Goal: Task Accomplishment & Management: Manage account settings

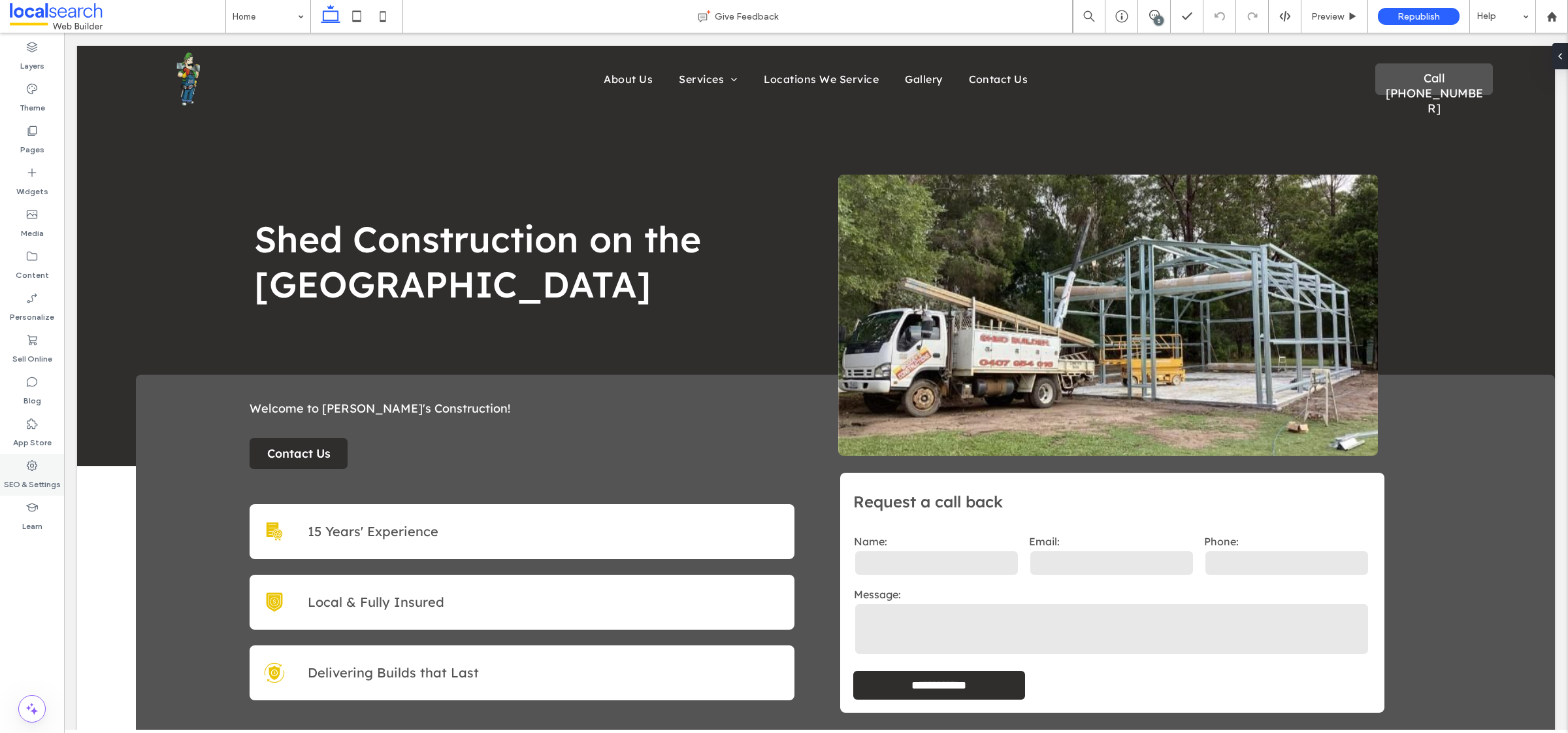
click at [49, 476] on label "SEO & Settings" at bounding box center [32, 481] width 57 height 19
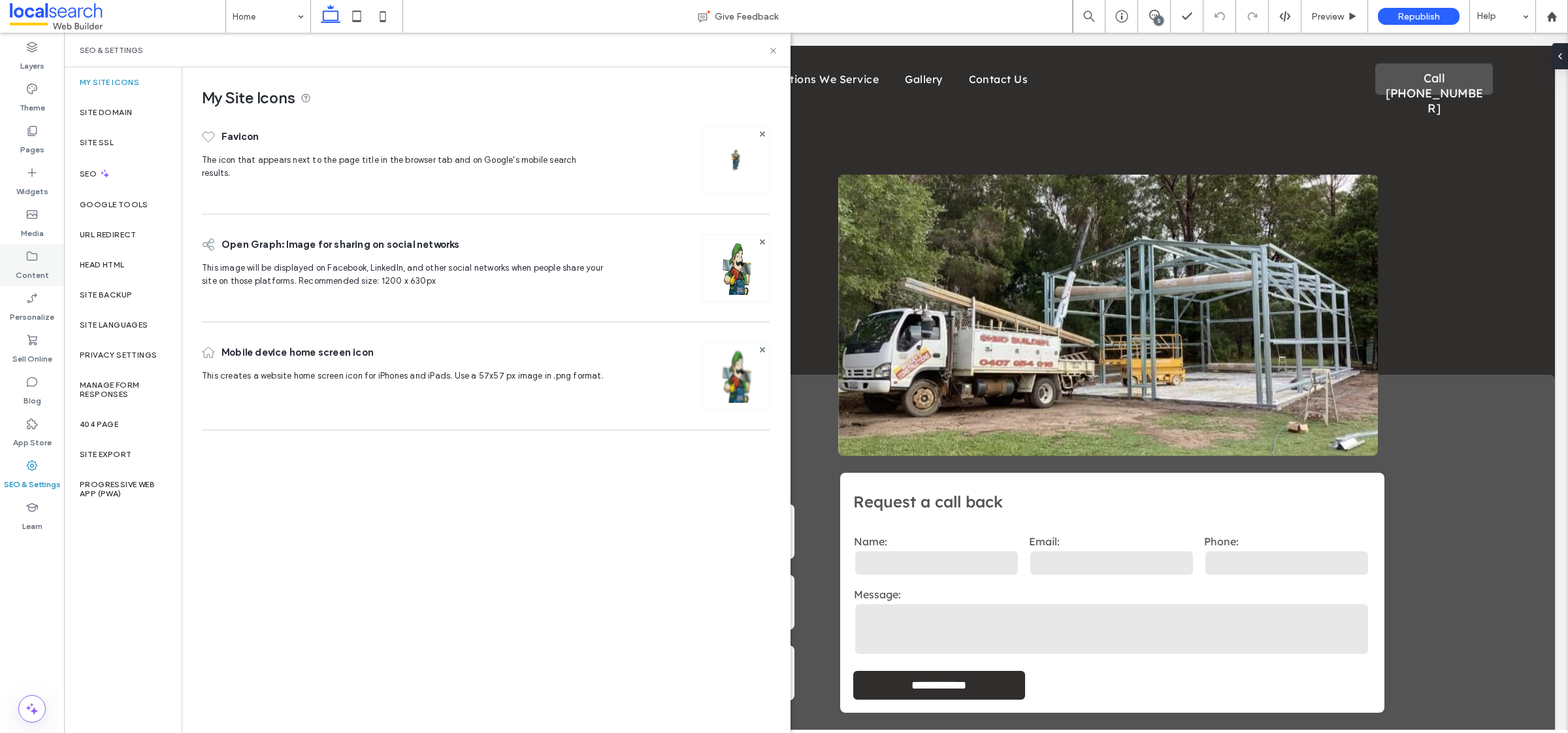
click at [39, 275] on label "Content" at bounding box center [32, 272] width 33 height 19
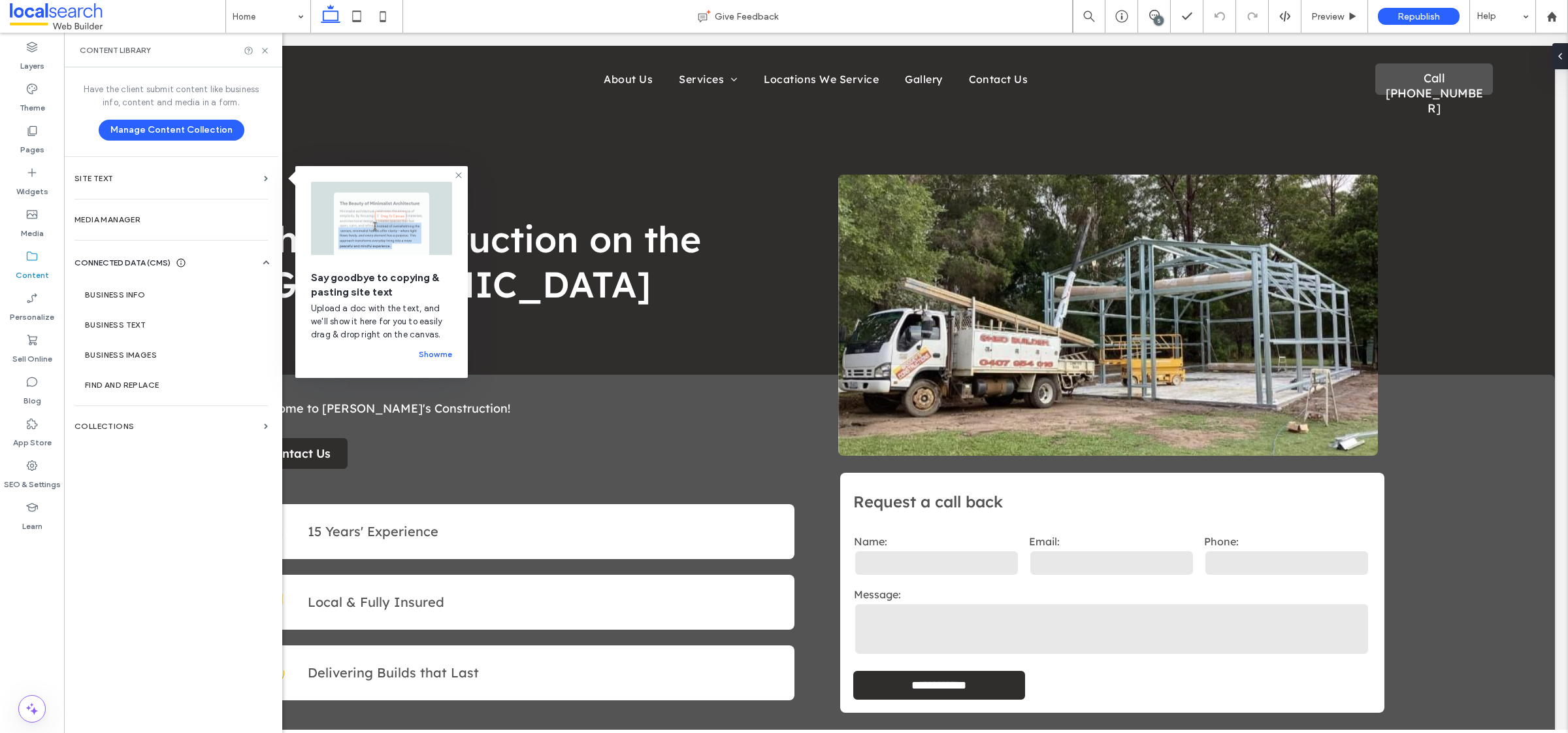
click at [163, 291] on label "Business Info" at bounding box center [174, 294] width 178 height 9
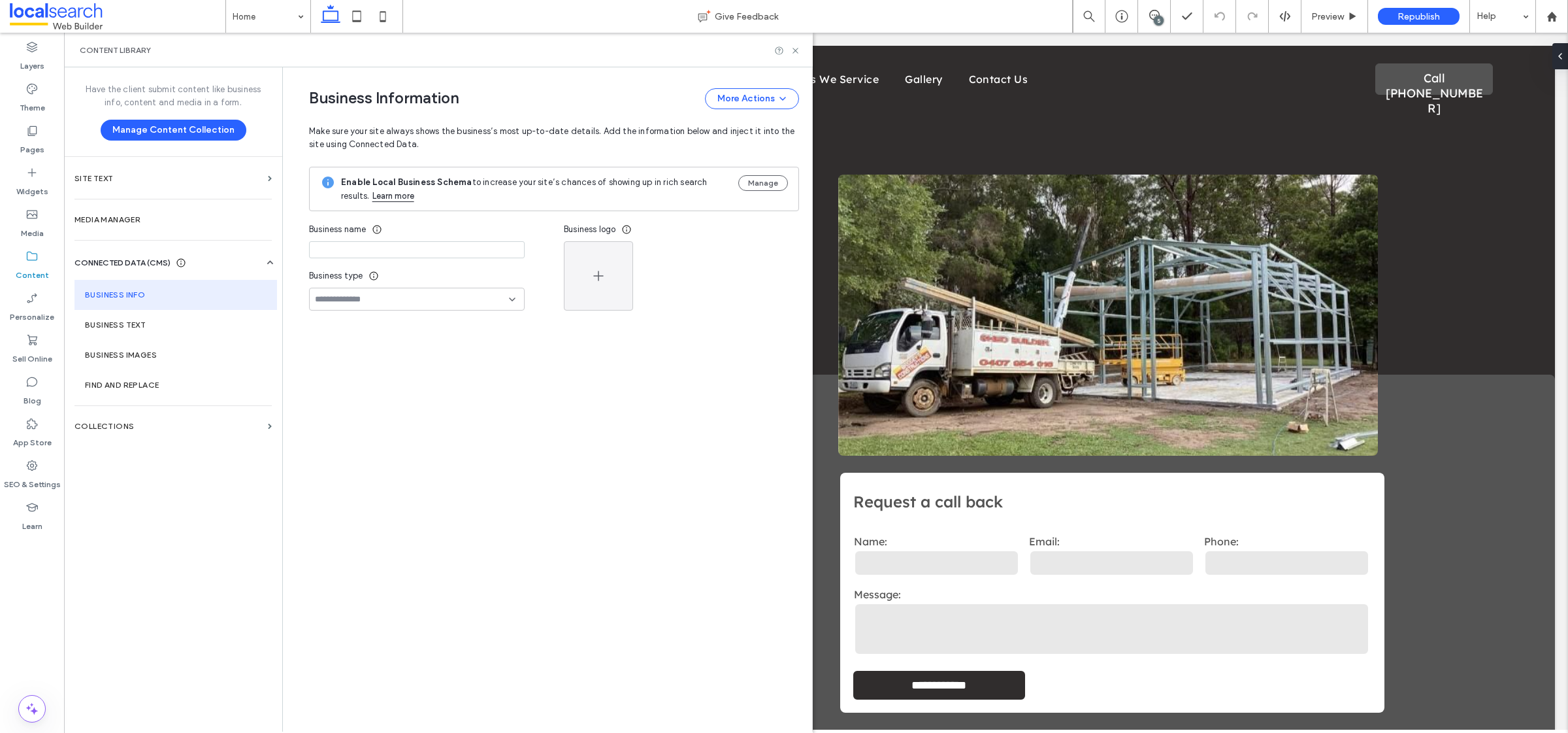
type input "**********"
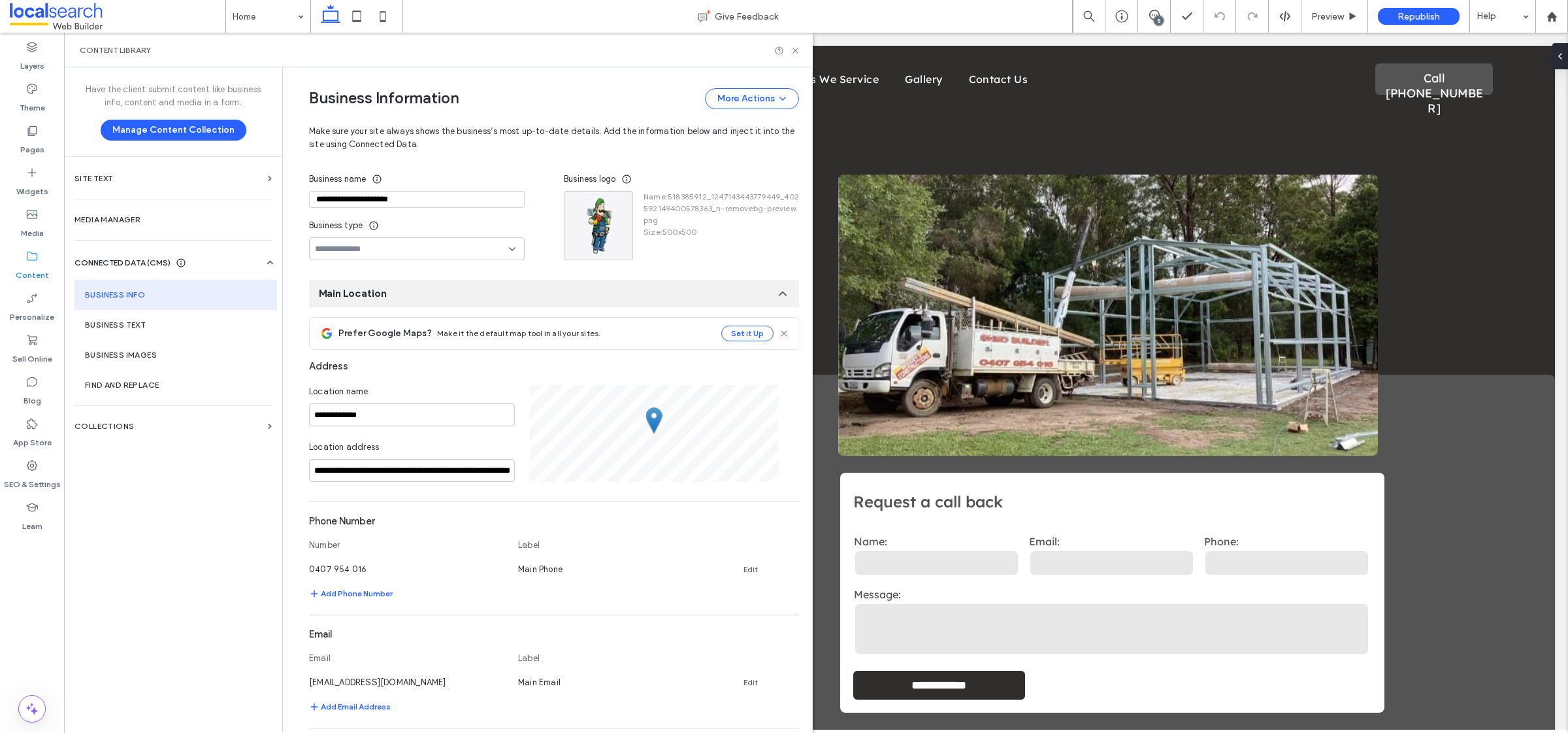
scroll to position [246, 0]
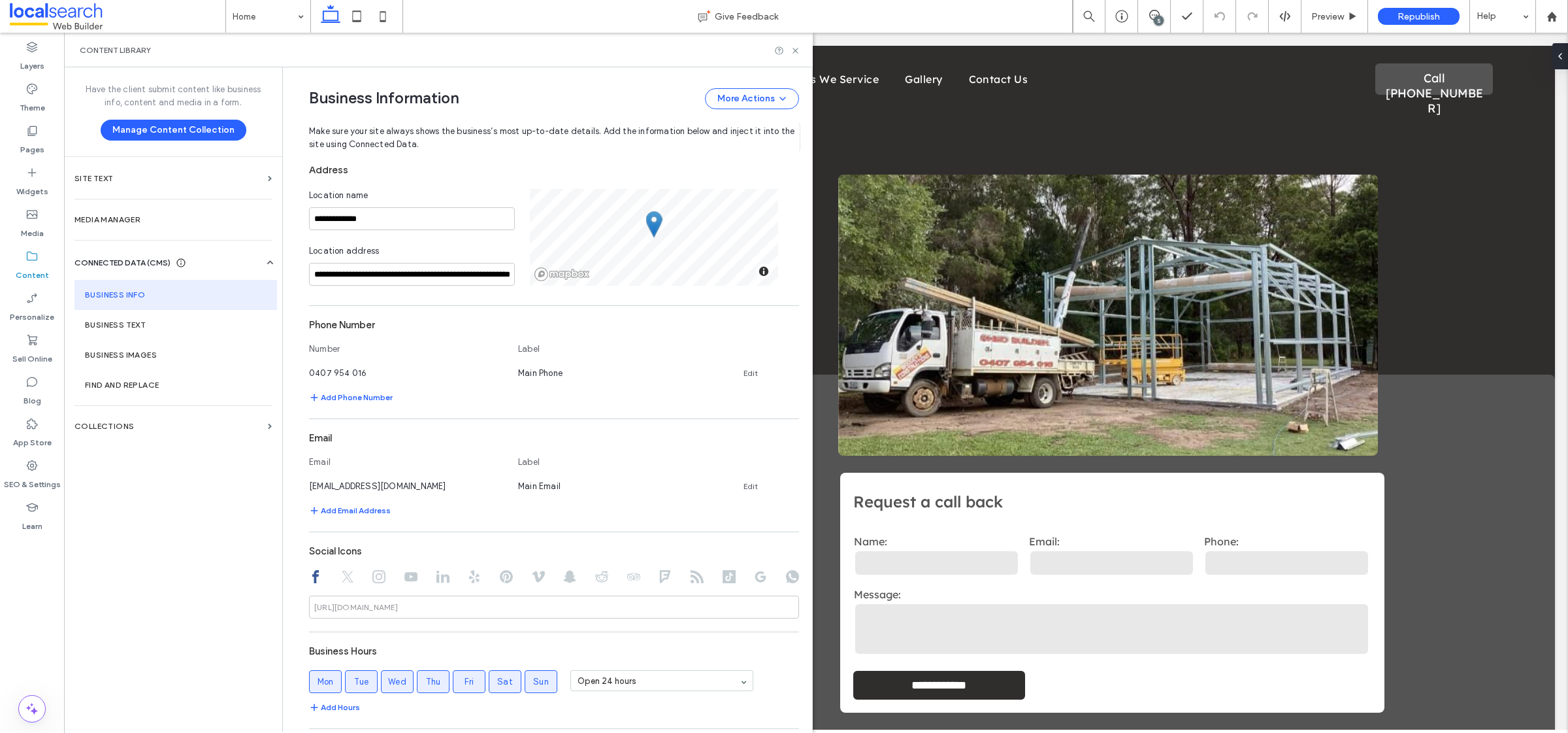
click at [796, 45] on div "Content Library" at bounding box center [439, 49] width 749 height 35
drag, startPoint x: 795, startPoint y: 49, endPoint x: 735, endPoint y: 15, distance: 69.0
click at [795, 49] on icon at bounding box center [795, 50] width 10 height 10
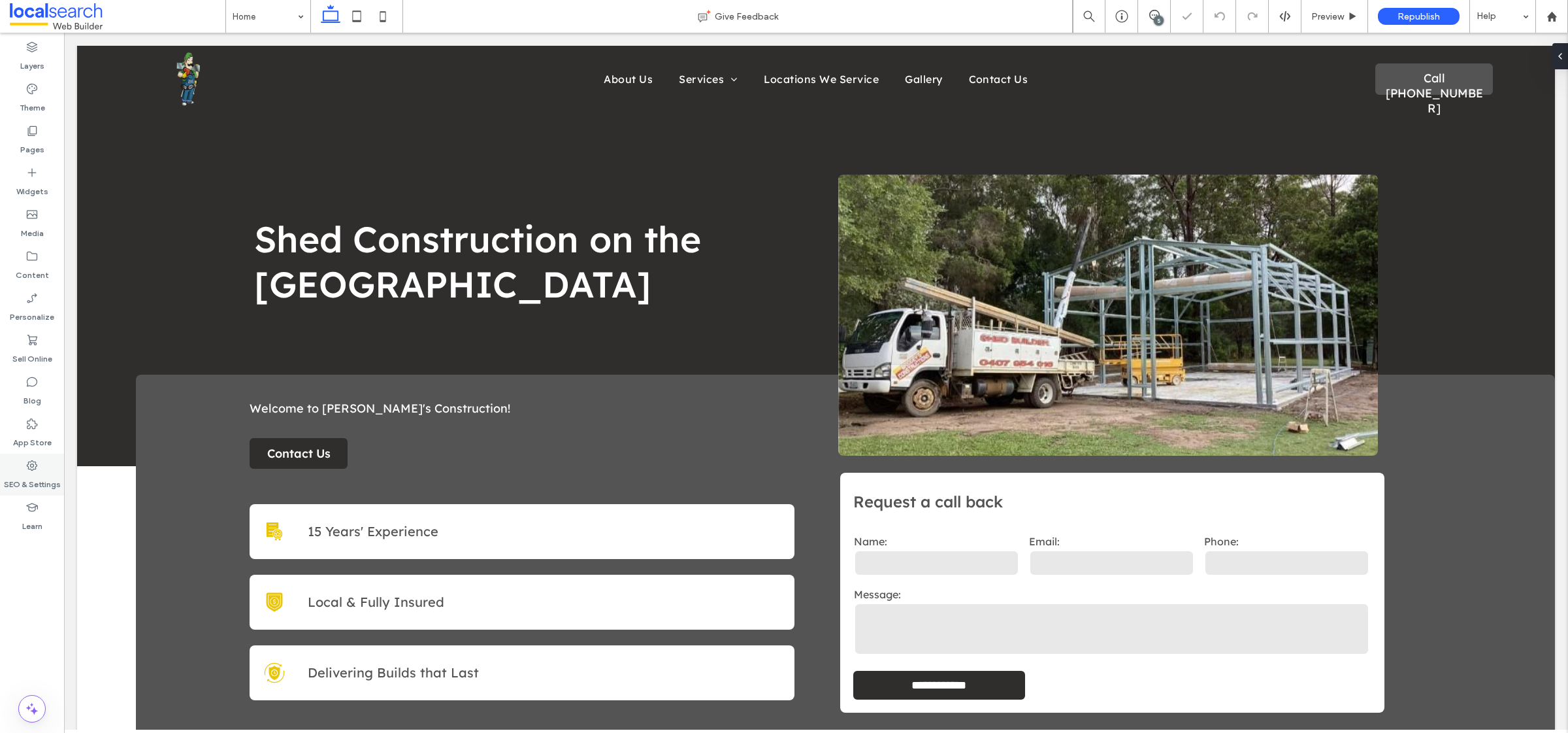
click at [16, 487] on label "SEO & Settings" at bounding box center [32, 481] width 57 height 19
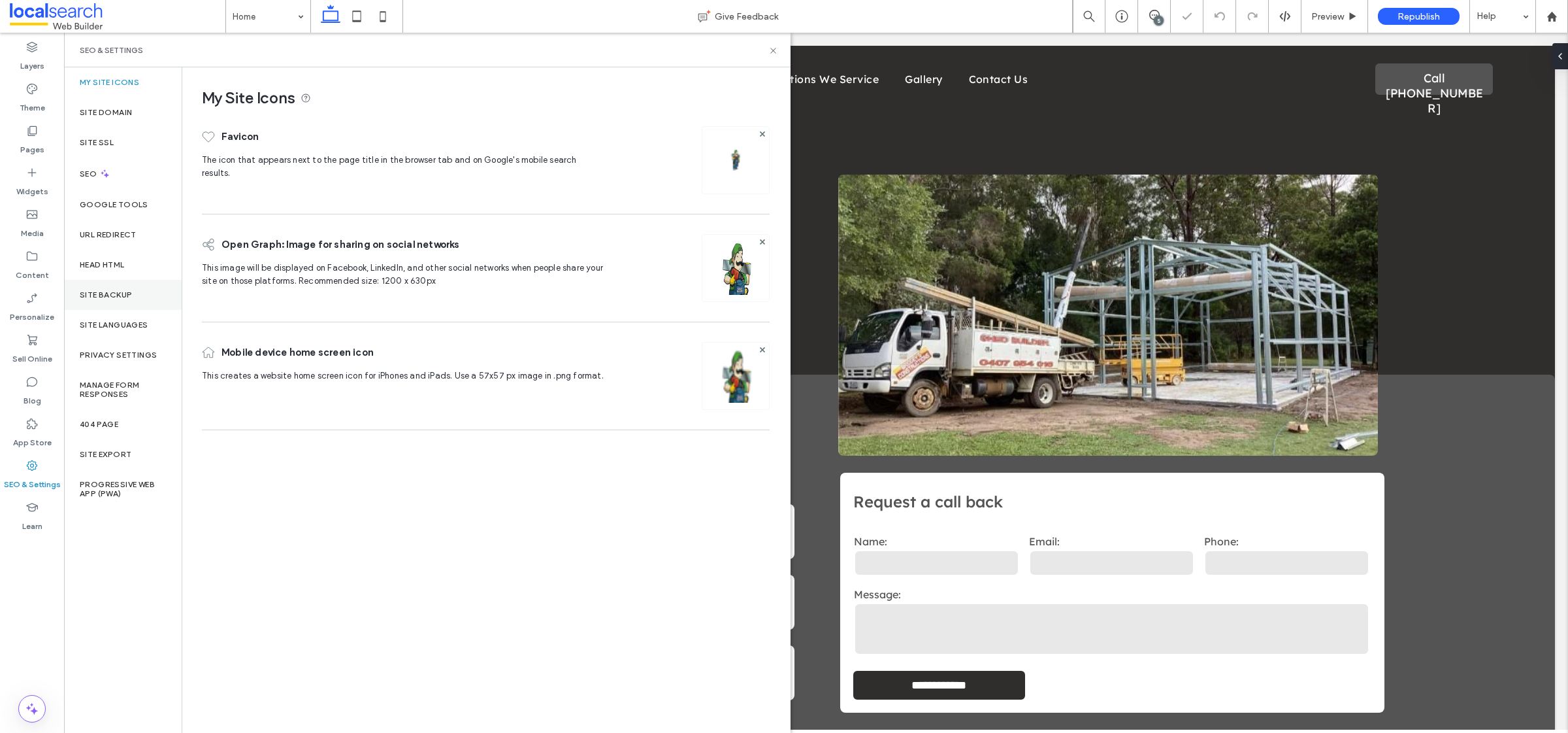
click at [136, 289] on div "Site Backup" at bounding box center [122, 294] width 118 height 30
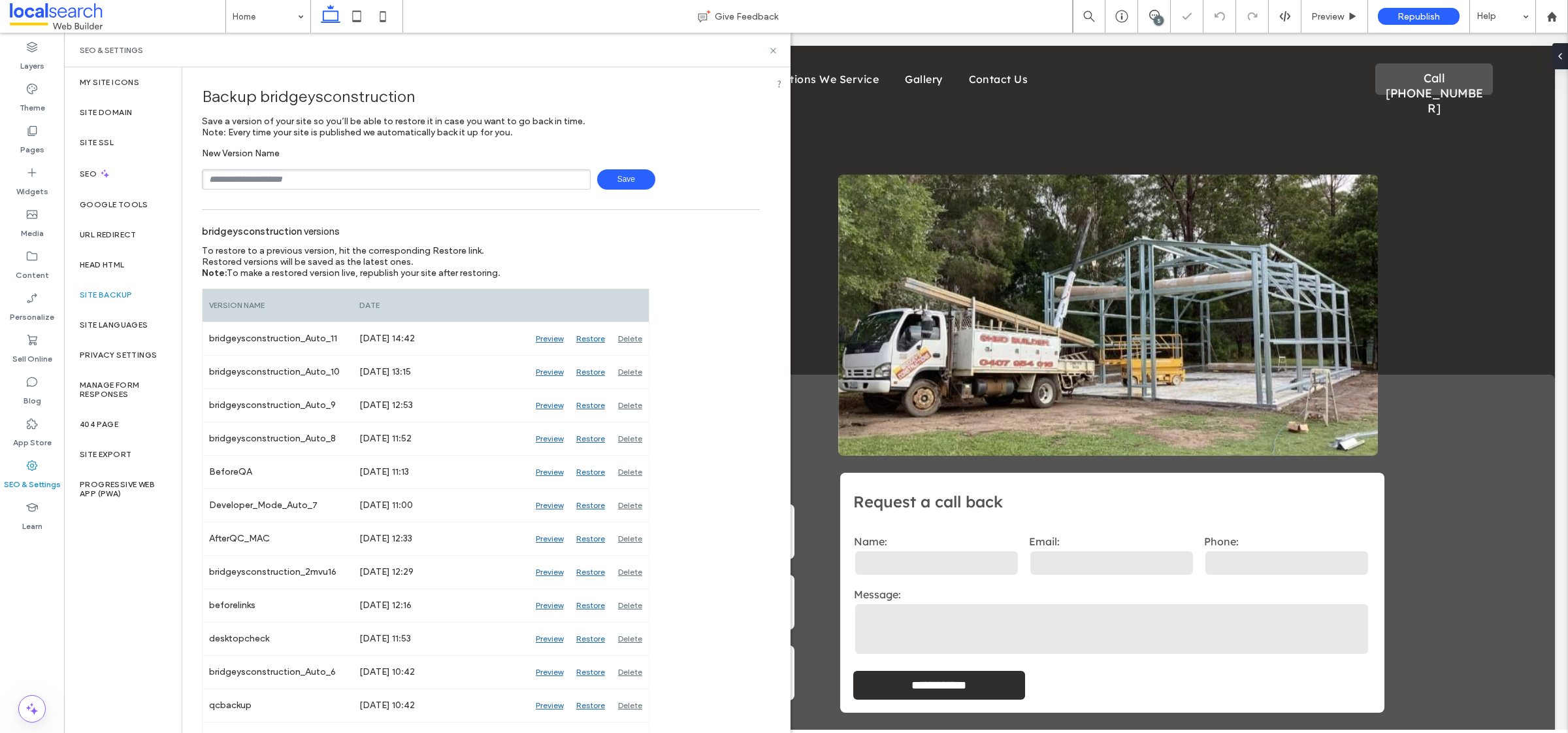
scroll to position [0, 0]
click at [347, 183] on input "text" at bounding box center [396, 179] width 389 height 20
click at [312, 177] on input "text" at bounding box center [396, 179] width 389 height 20
type input "*******"
click at [705, 118] on div "Backup bridgeysconstruction Save a version of your site so you’ll be able to re…" at bounding box center [481, 133] width 558 height 113
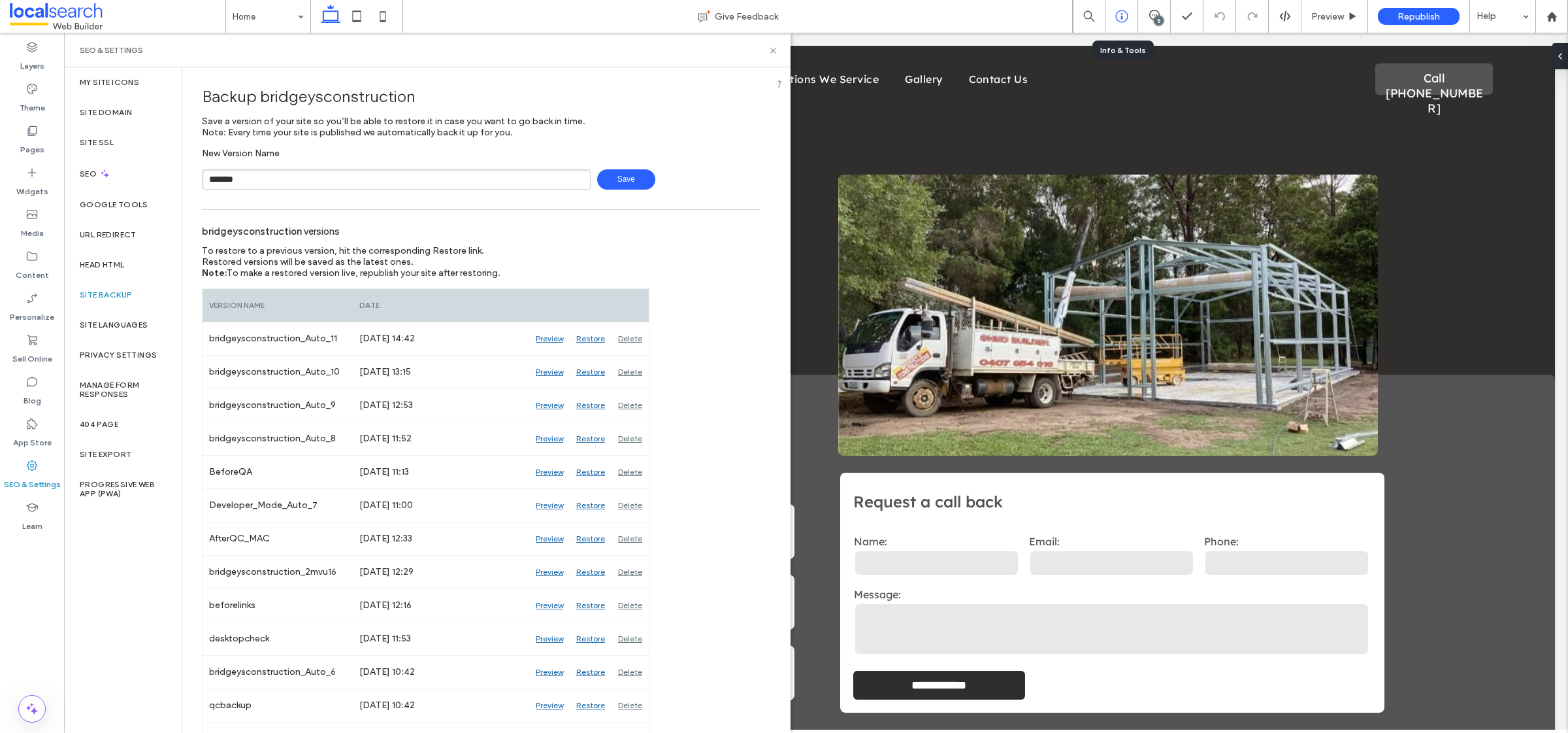
click at [1129, 16] on div at bounding box center [1121, 16] width 32 height 13
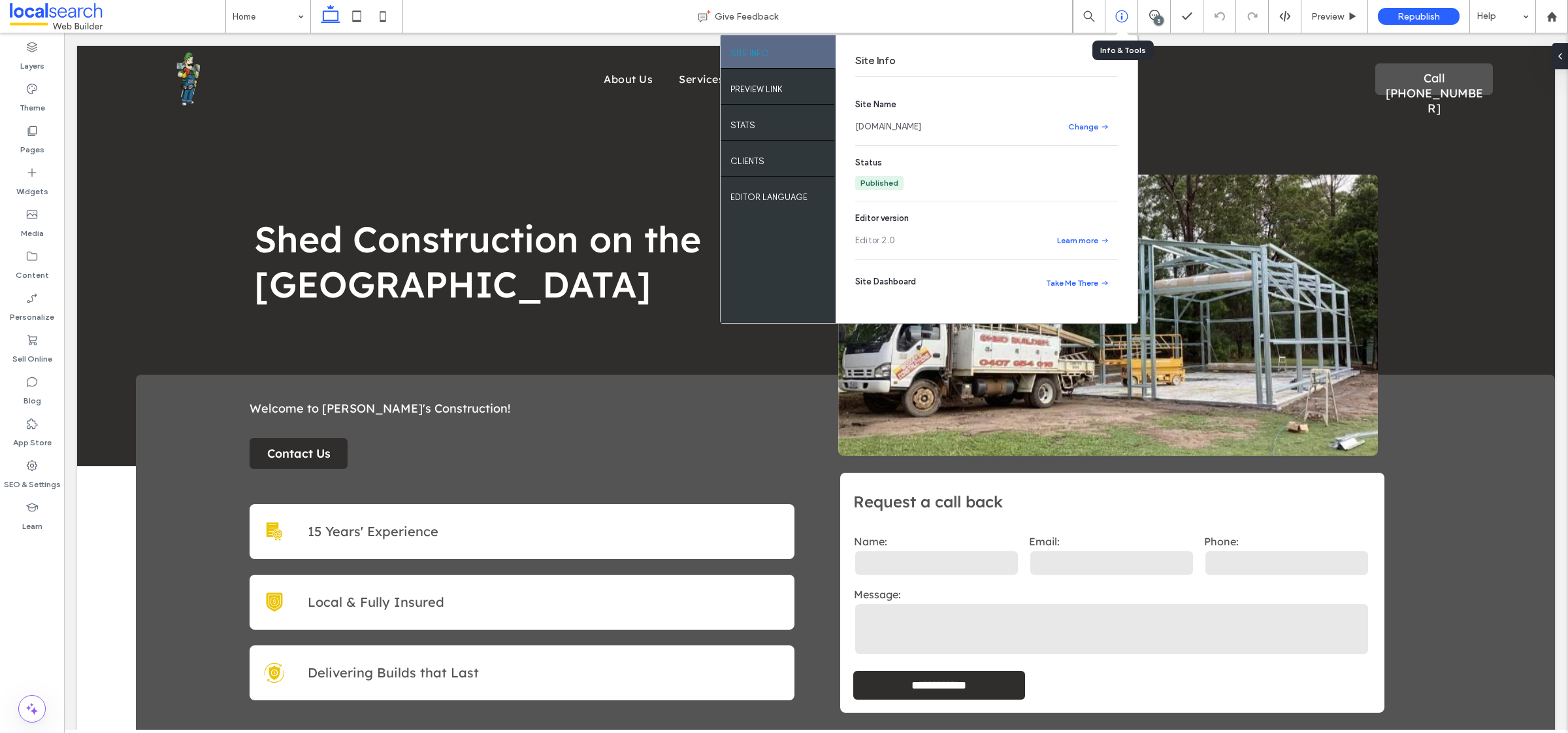
click at [1129, 16] on div at bounding box center [1121, 16] width 32 height 13
click at [1453, 22] on div "Republish" at bounding box center [1419, 16] width 82 height 17
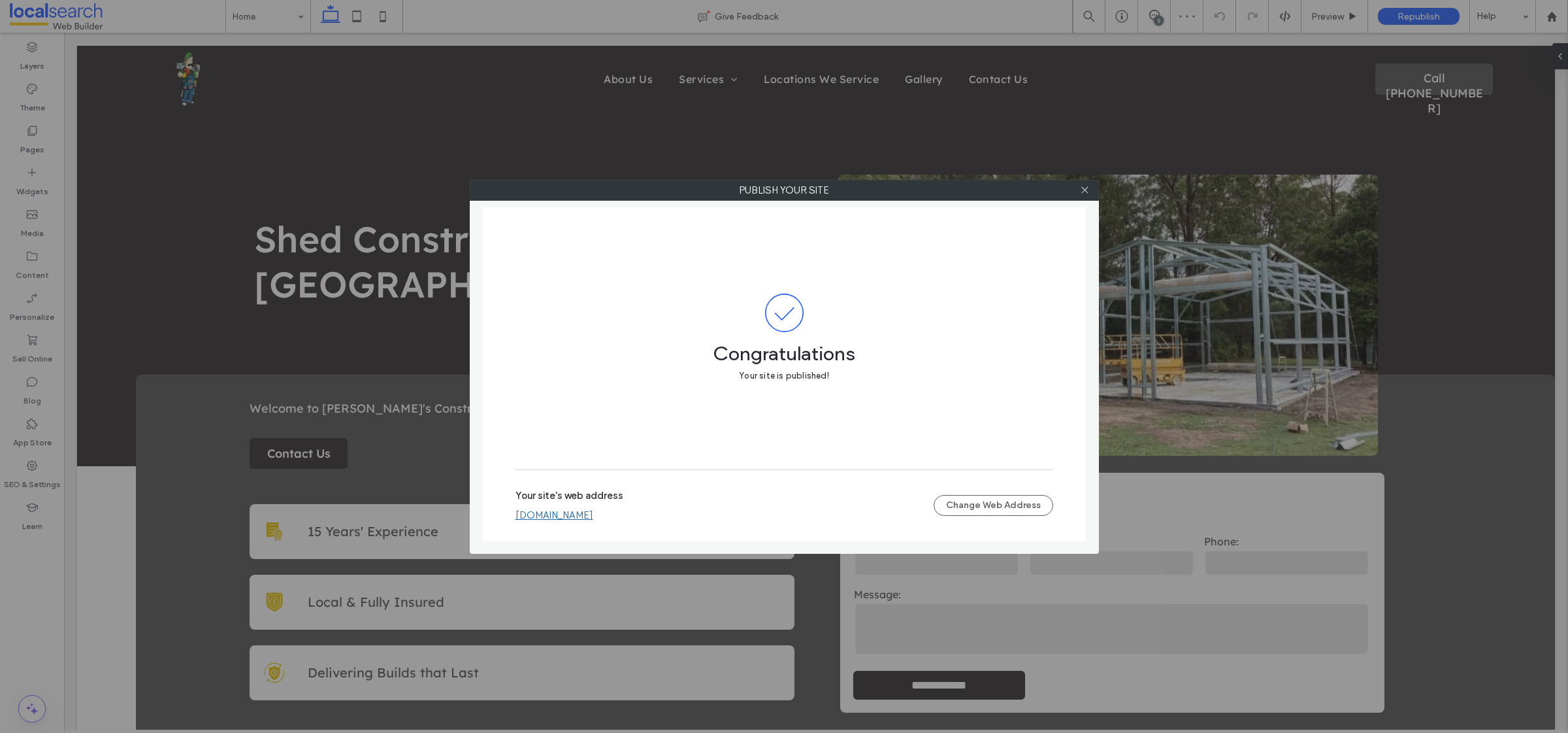
click at [1161, 14] on div "Publish your site Congratulations Your site is published! Your site's web addre…" at bounding box center [784, 366] width 1568 height 733
click at [1080, 191] on div at bounding box center [1086, 190] width 19 height 19
click at [1086, 186] on icon at bounding box center [1085, 190] width 10 height 10
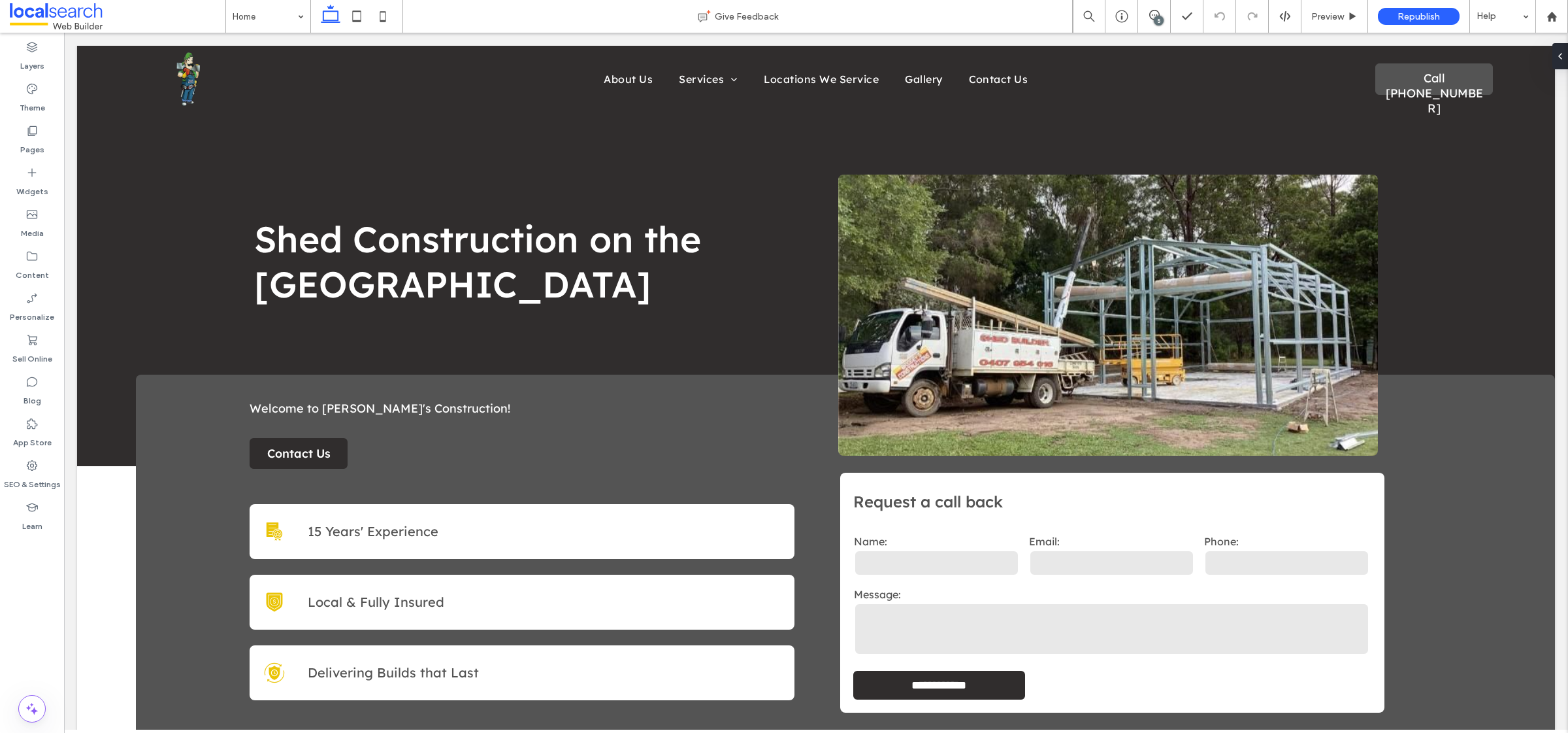
click at [1154, 6] on div "5" at bounding box center [1155, 16] width 32 height 32
click at [1157, 6] on div "5" at bounding box center [1155, 16] width 32 height 32
click at [1153, 12] on icon at bounding box center [1155, 15] width 11 height 11
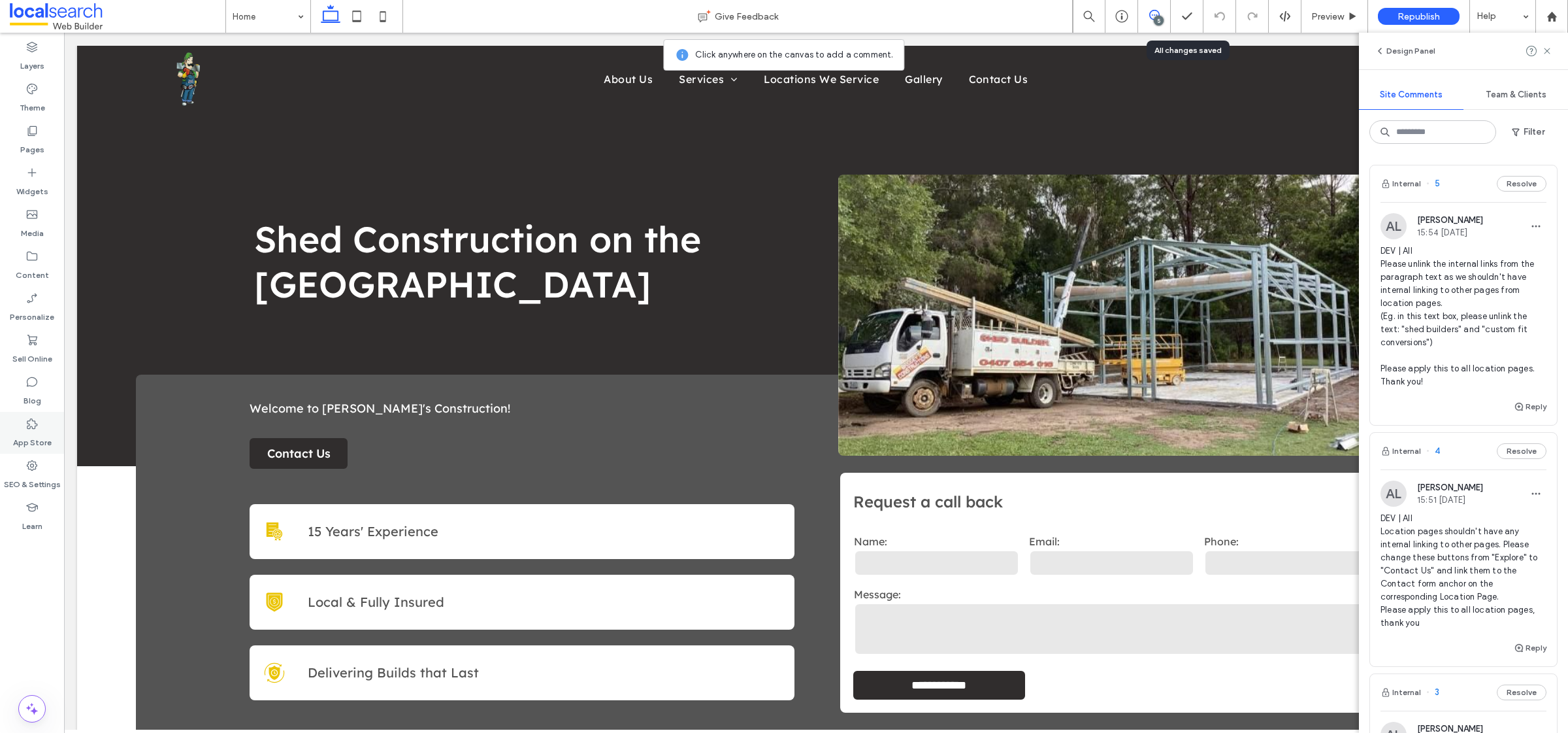
click at [6, 450] on div "App Store" at bounding box center [32, 433] width 64 height 42
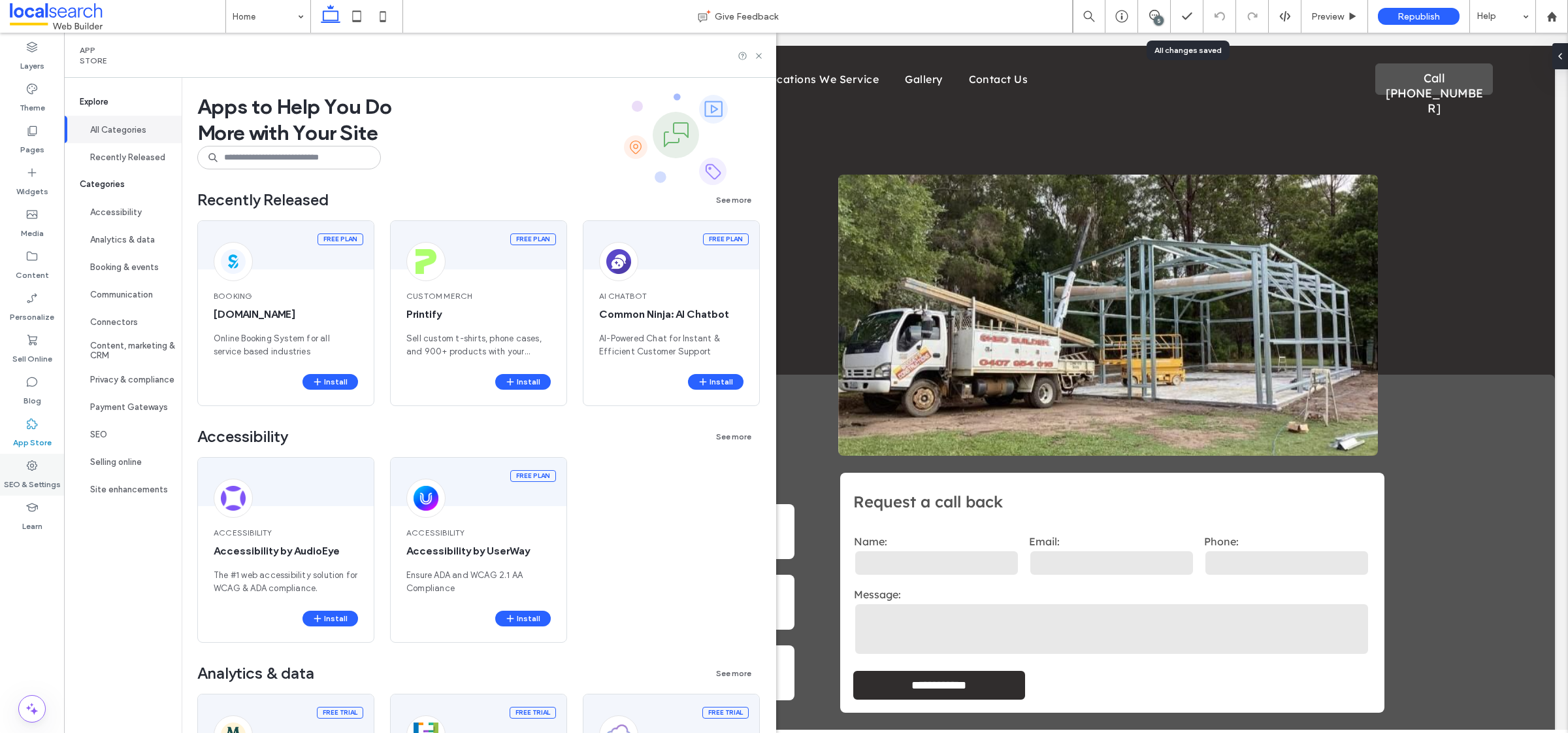
click at [32, 481] on label "SEO & Settings" at bounding box center [32, 481] width 57 height 19
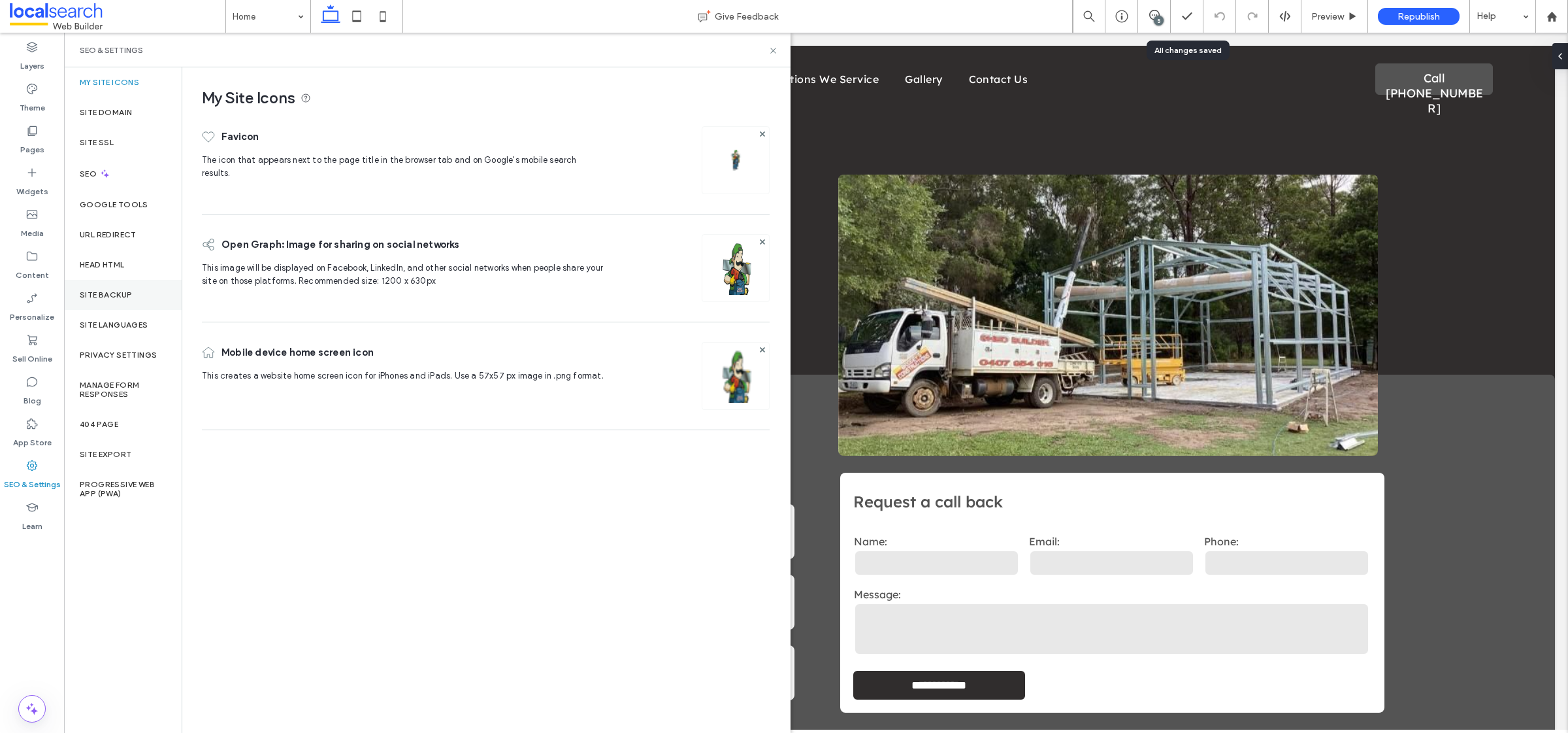
click at [132, 295] on label "Site Backup" at bounding box center [105, 294] width 52 height 9
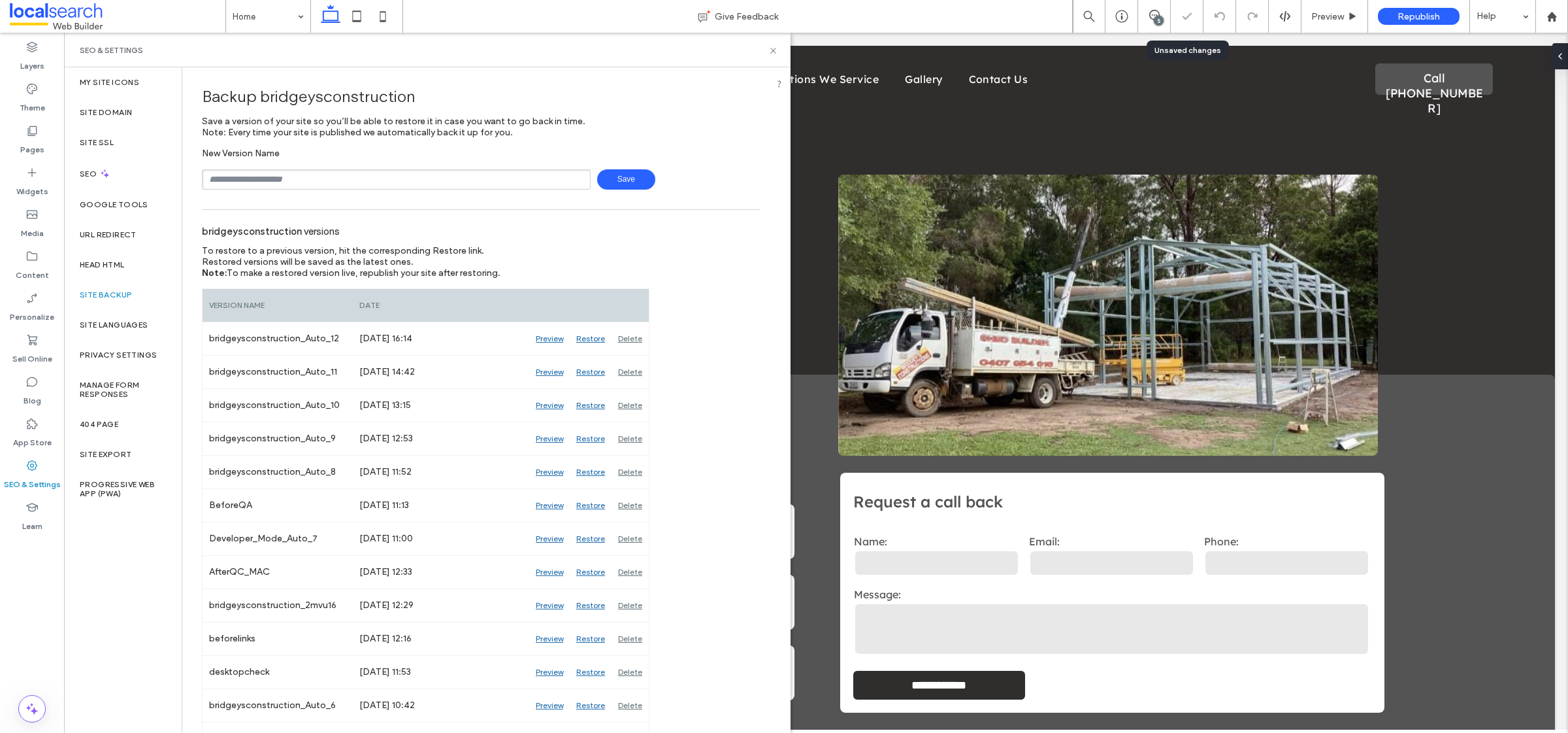
click at [322, 184] on input "text" at bounding box center [396, 179] width 389 height 20
type input "*******"
click at [619, 179] on span "Save" at bounding box center [627, 179] width 58 height 20
click at [1158, 19] on div "5" at bounding box center [1159, 20] width 10 height 10
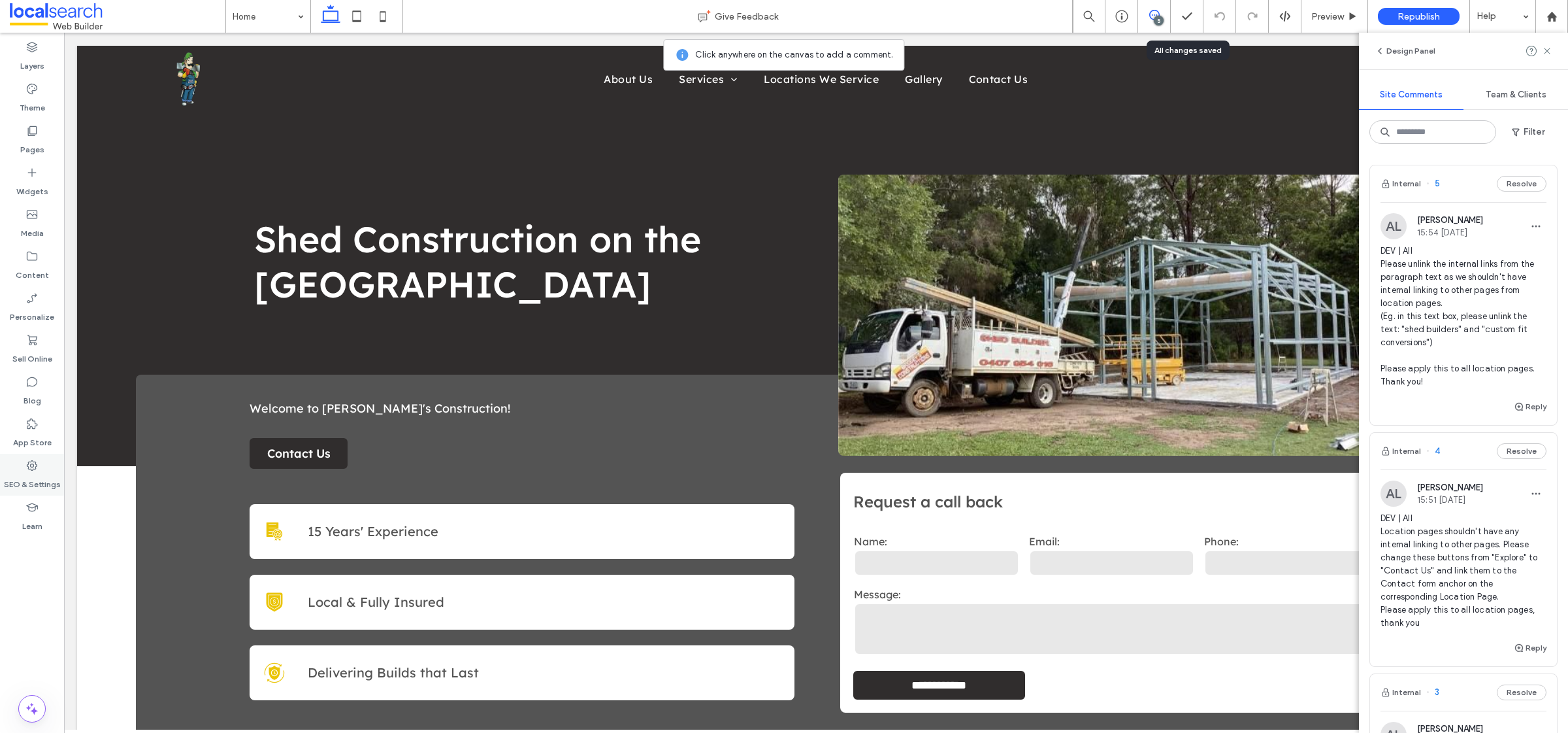
click at [45, 477] on label "SEO & Settings" at bounding box center [32, 481] width 57 height 19
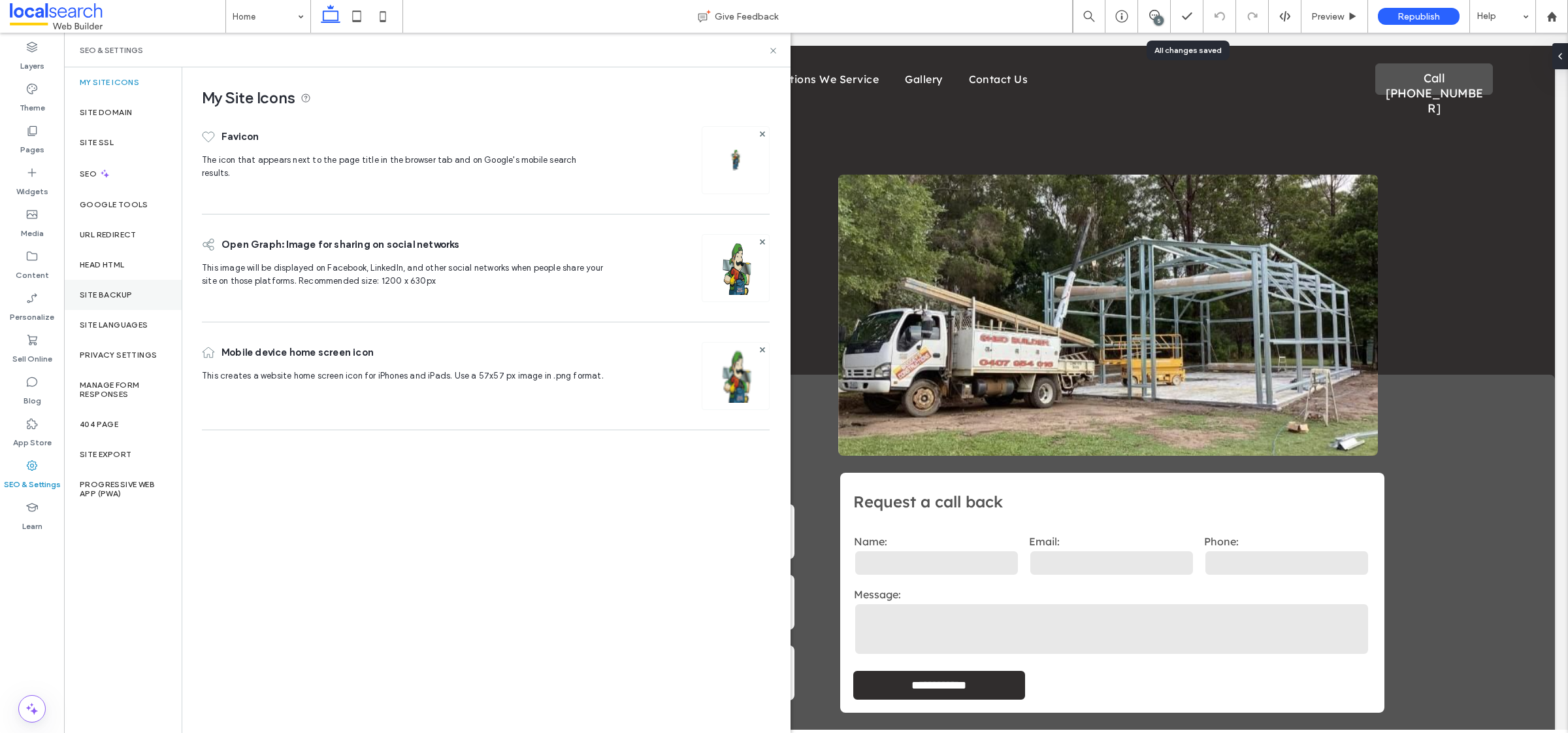
click at [133, 294] on div "Site Backup" at bounding box center [122, 294] width 118 height 30
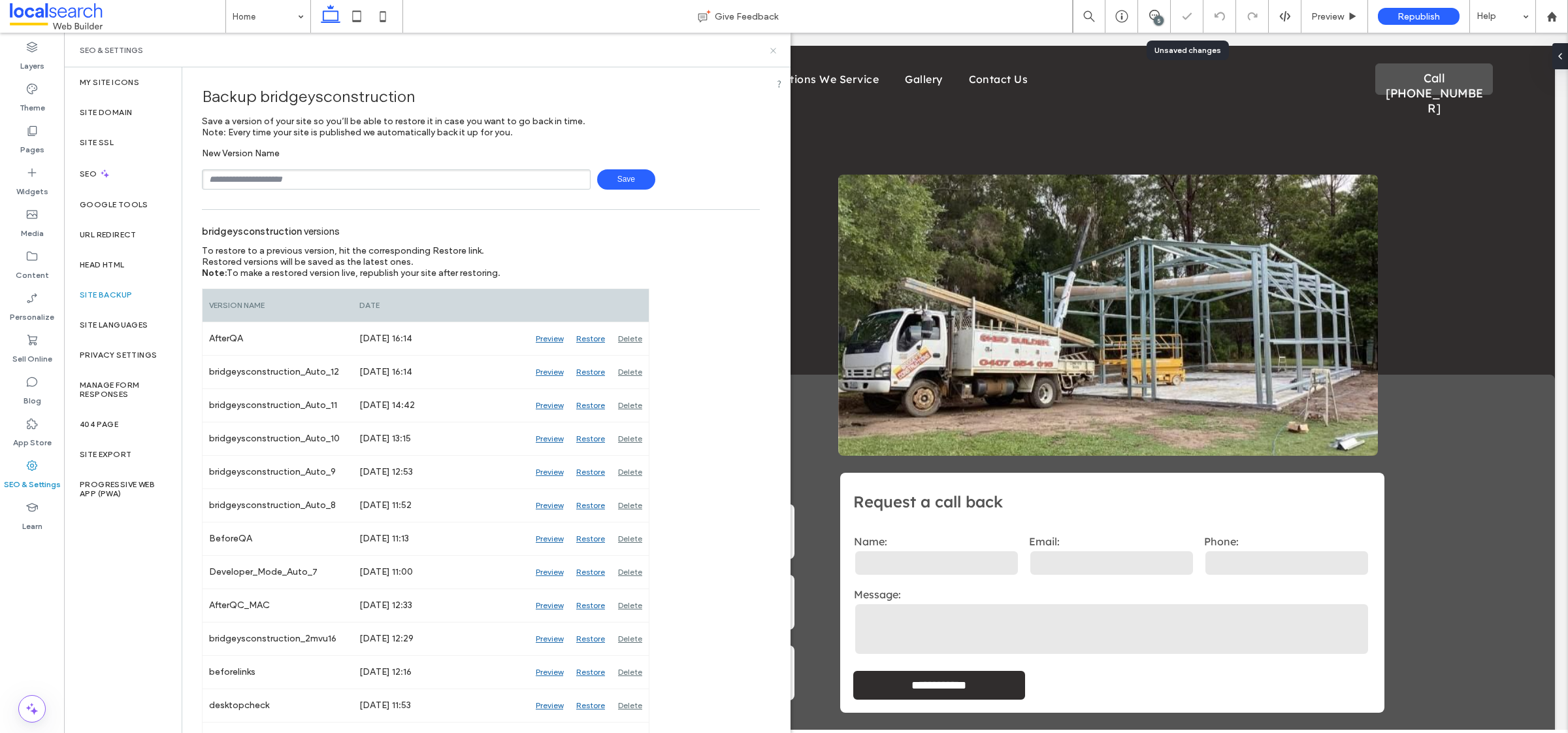
drag, startPoint x: 772, startPoint y: 52, endPoint x: 638, endPoint y: 0, distance: 143.7
click at [772, 52] on use at bounding box center [773, 50] width 5 height 5
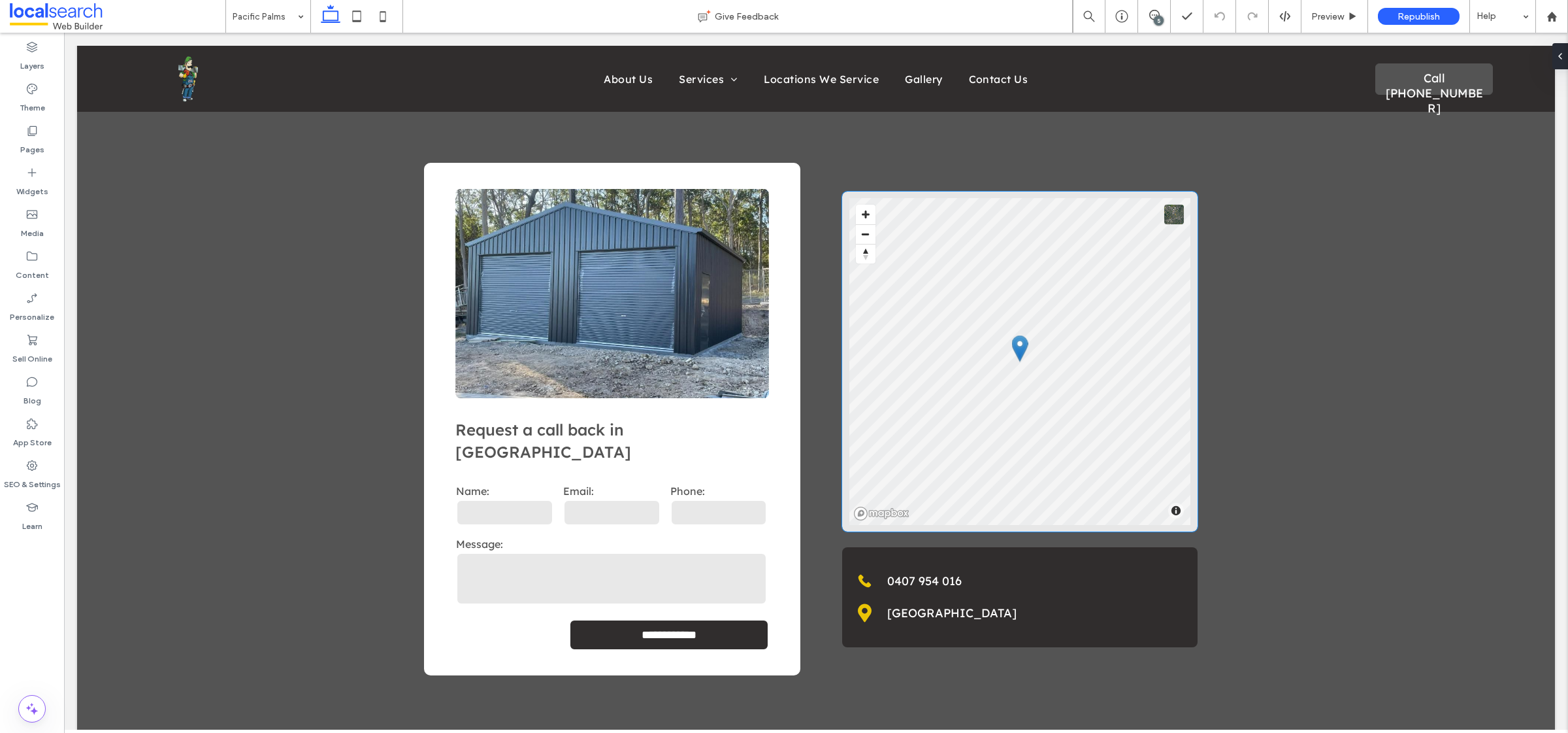
scroll to position [1961, 0]
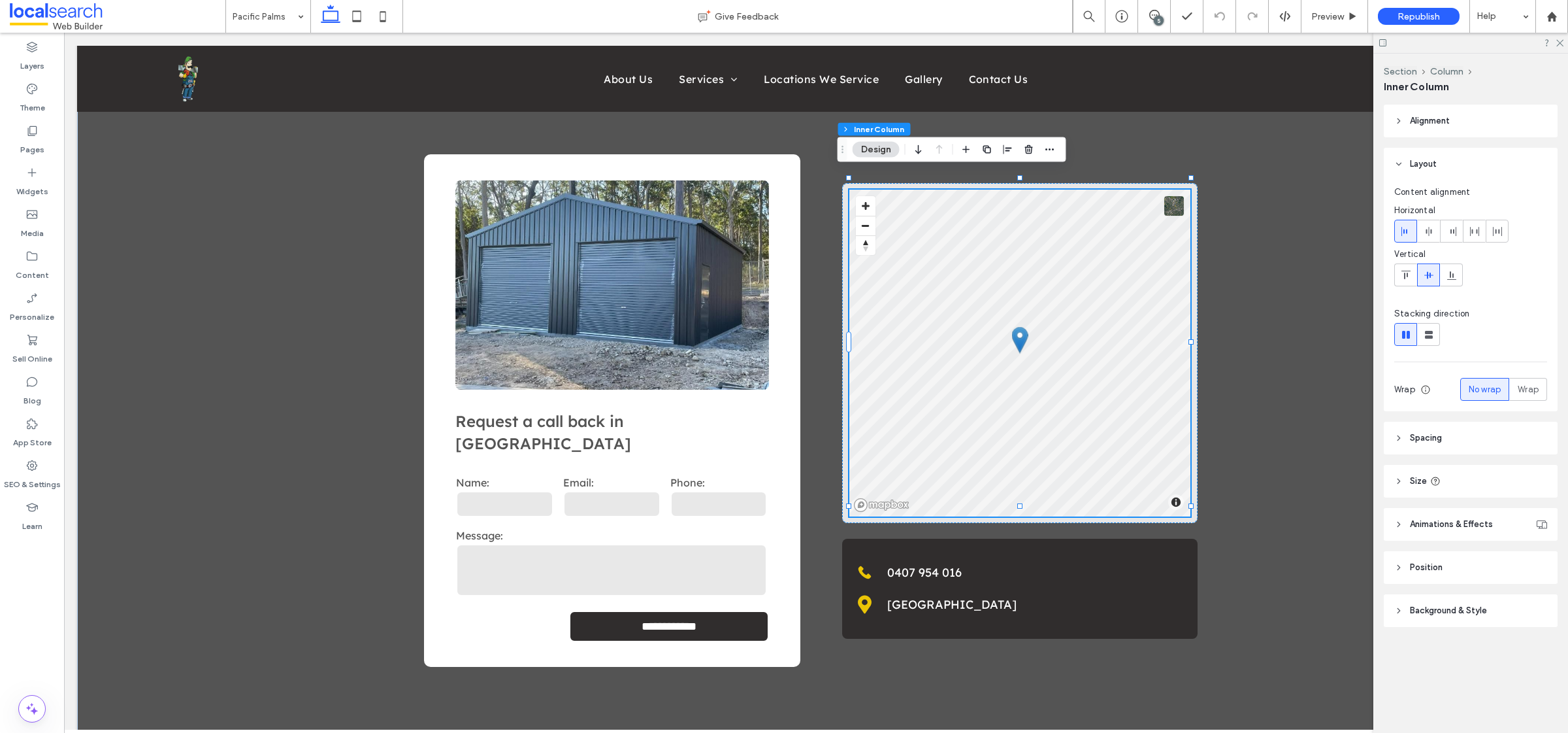
click at [1013, 279] on div "© Mapbox © OpenStreetMap Improve this map" at bounding box center [1020, 353] width 341 height 327
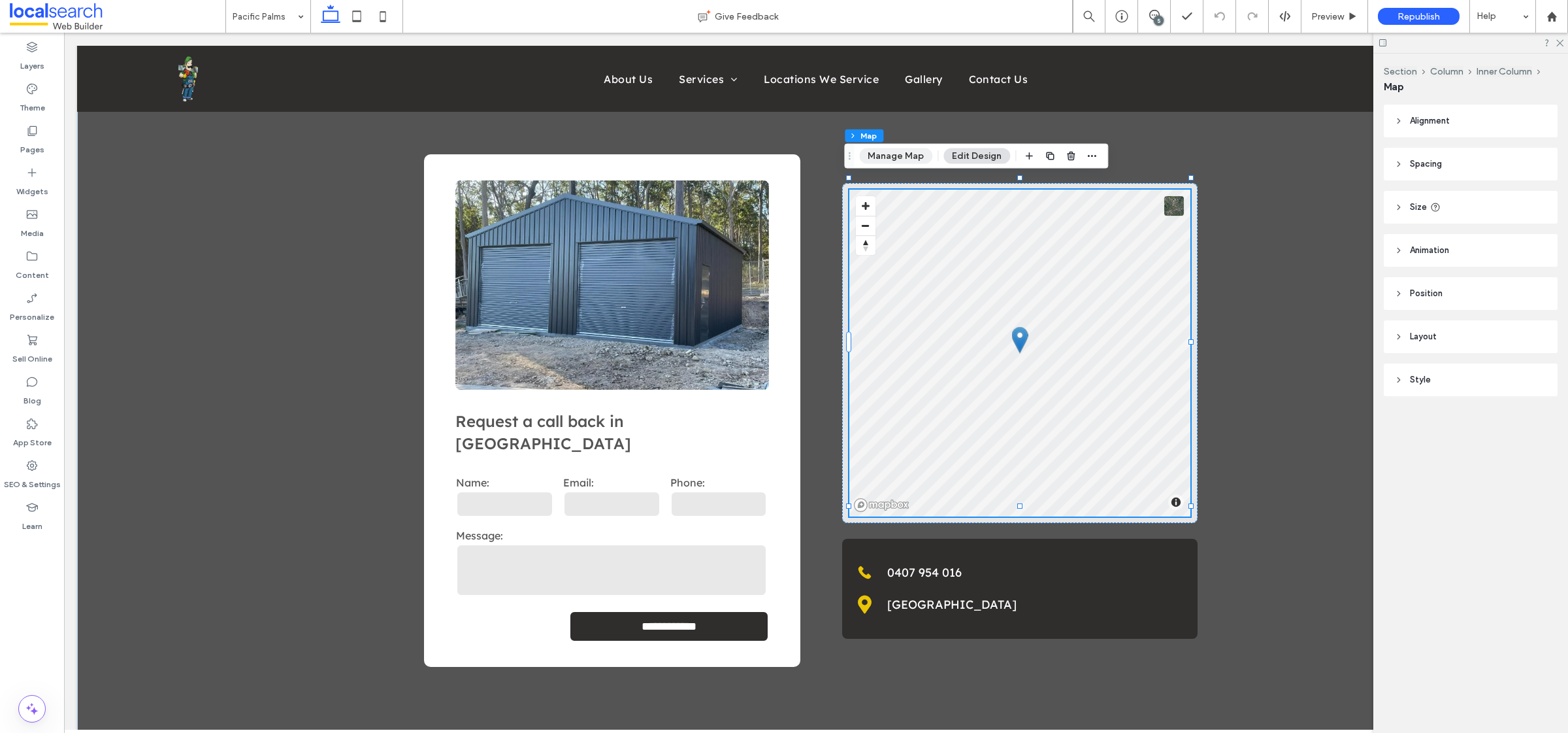
click at [902, 161] on button "Manage Map" at bounding box center [896, 156] width 73 height 15
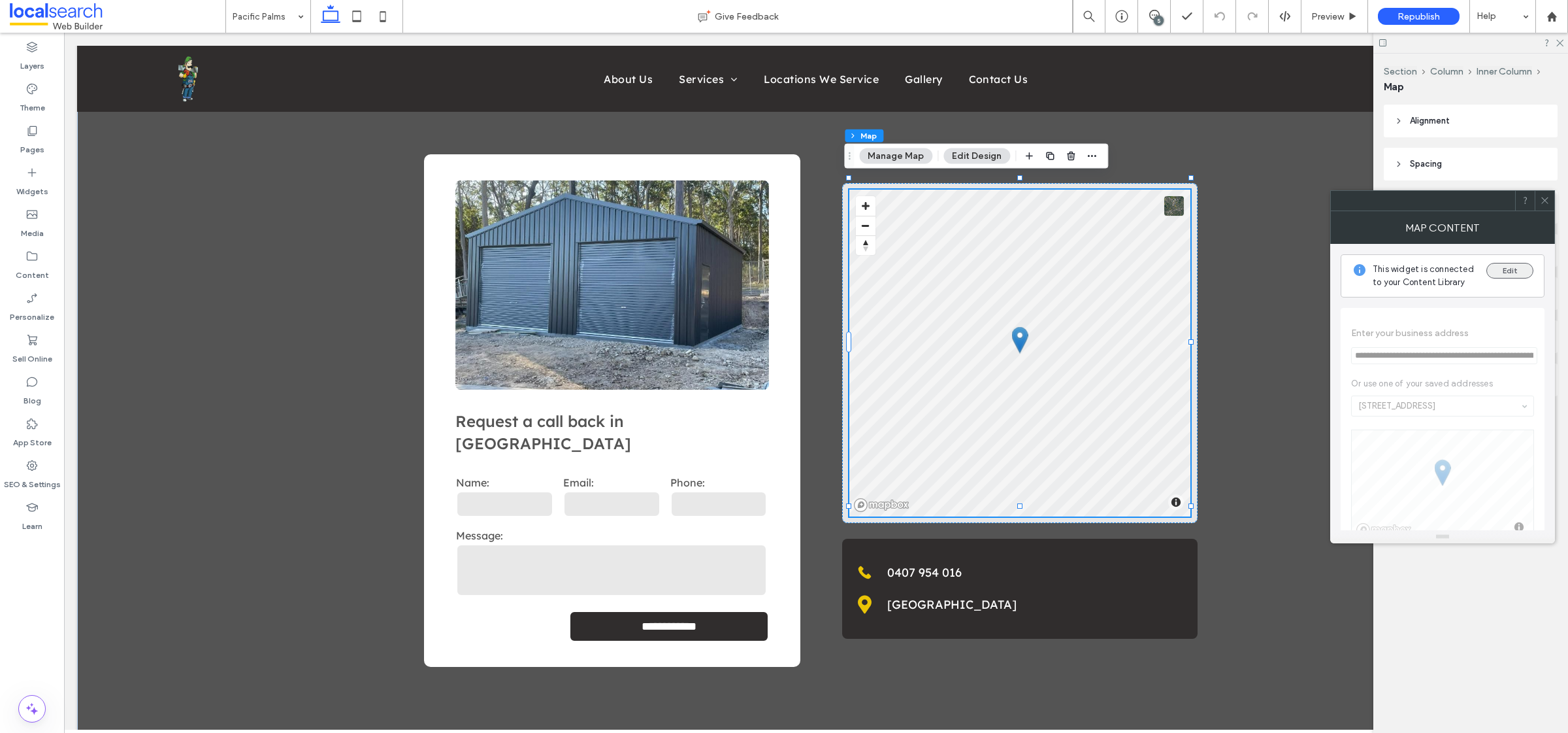
click at [1508, 267] on button "Edit" at bounding box center [1510, 270] width 47 height 15
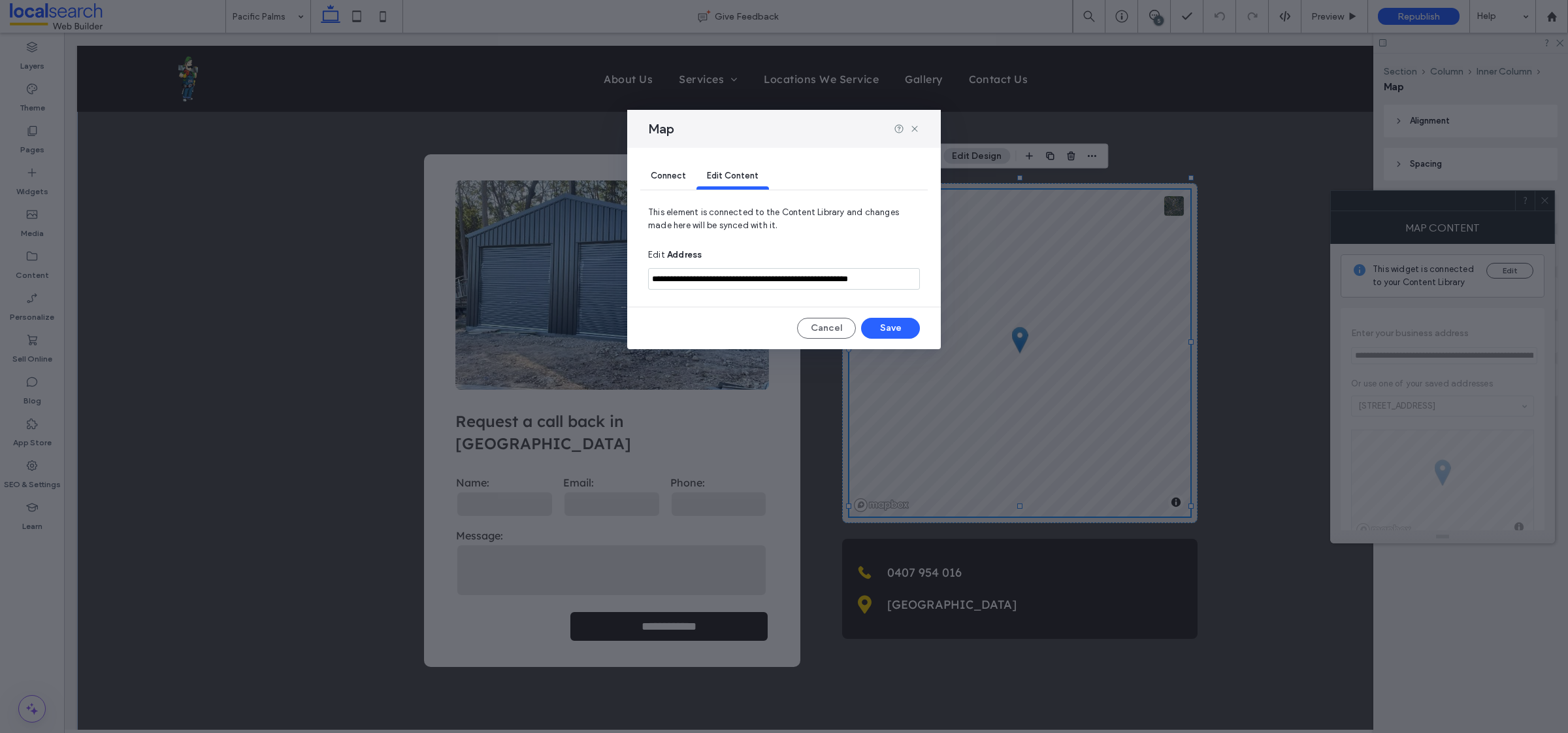
click at [890, 276] on input "**********" at bounding box center [784, 278] width 272 height 22
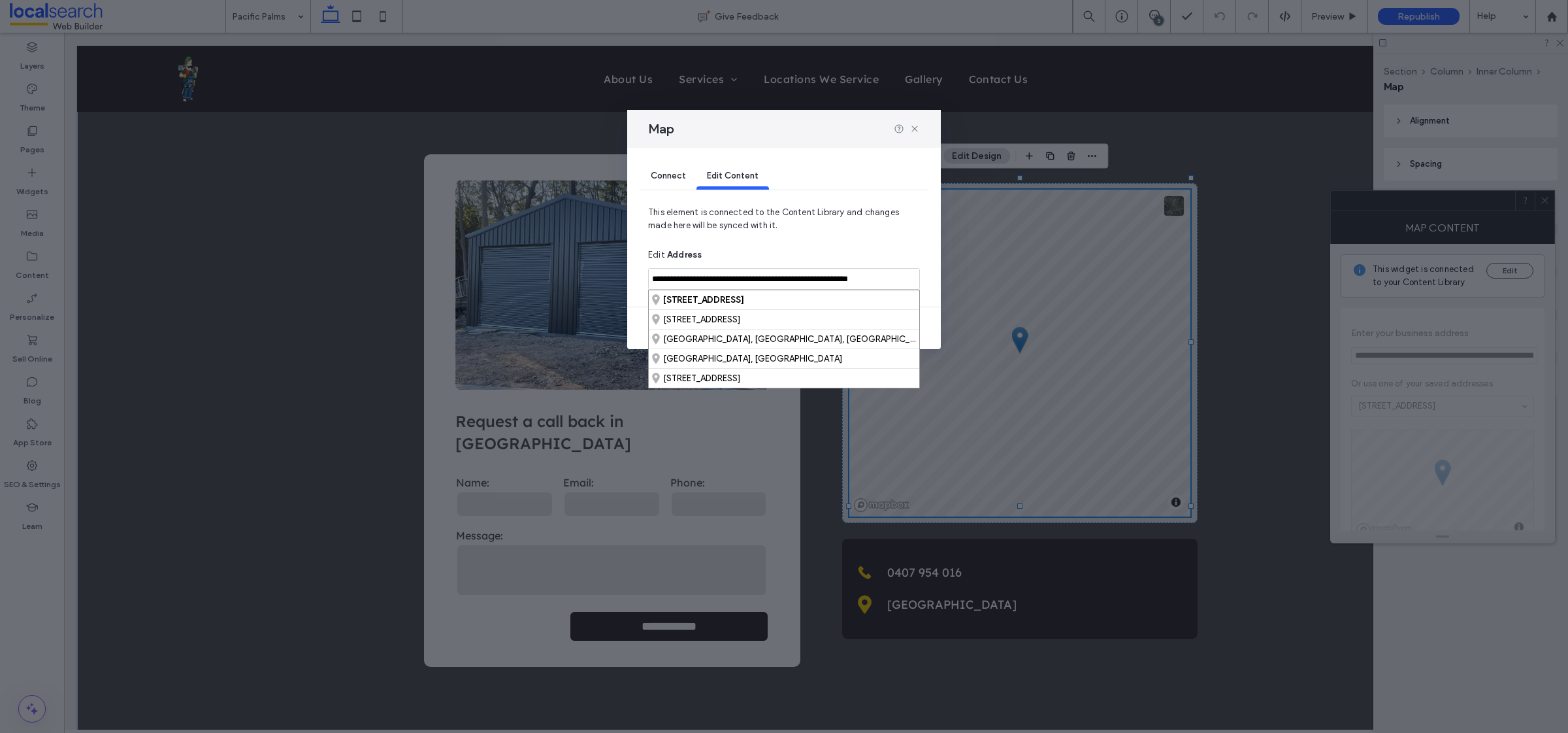
drag, startPoint x: 902, startPoint y: 276, endPoint x: 610, endPoint y: 272, distance: 292.0
click at [610, 272] on div "**********" at bounding box center [784, 366] width 1568 height 733
drag, startPoint x: 662, startPoint y: 159, endPoint x: 666, endPoint y: 170, distance: 11.7
click at [663, 162] on div "Connect Edit Content" at bounding box center [784, 177] width 288 height 58
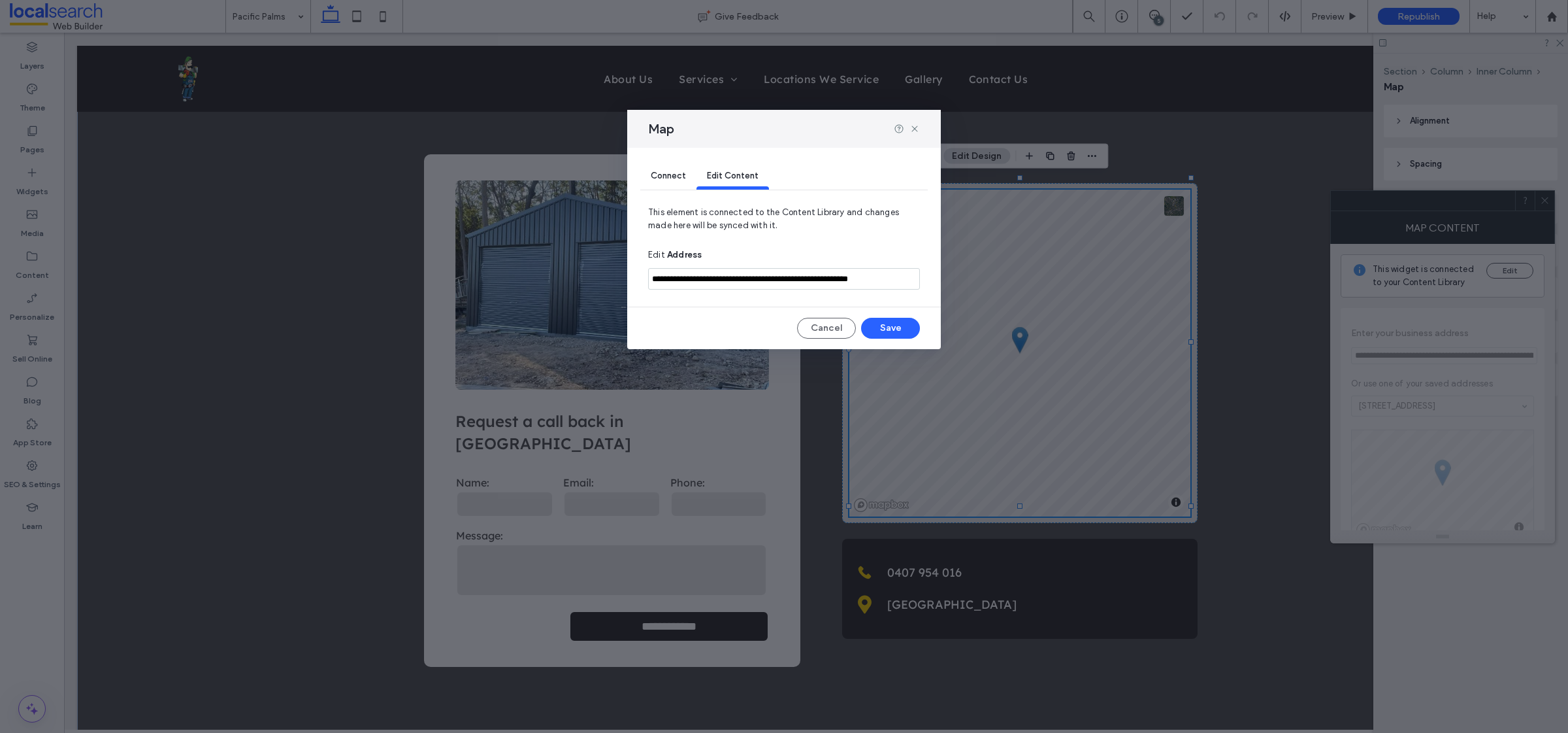
click at [666, 170] on div "Connect" at bounding box center [668, 177] width 56 height 26
click at [881, 274] on icon at bounding box center [883, 277] width 11 height 11
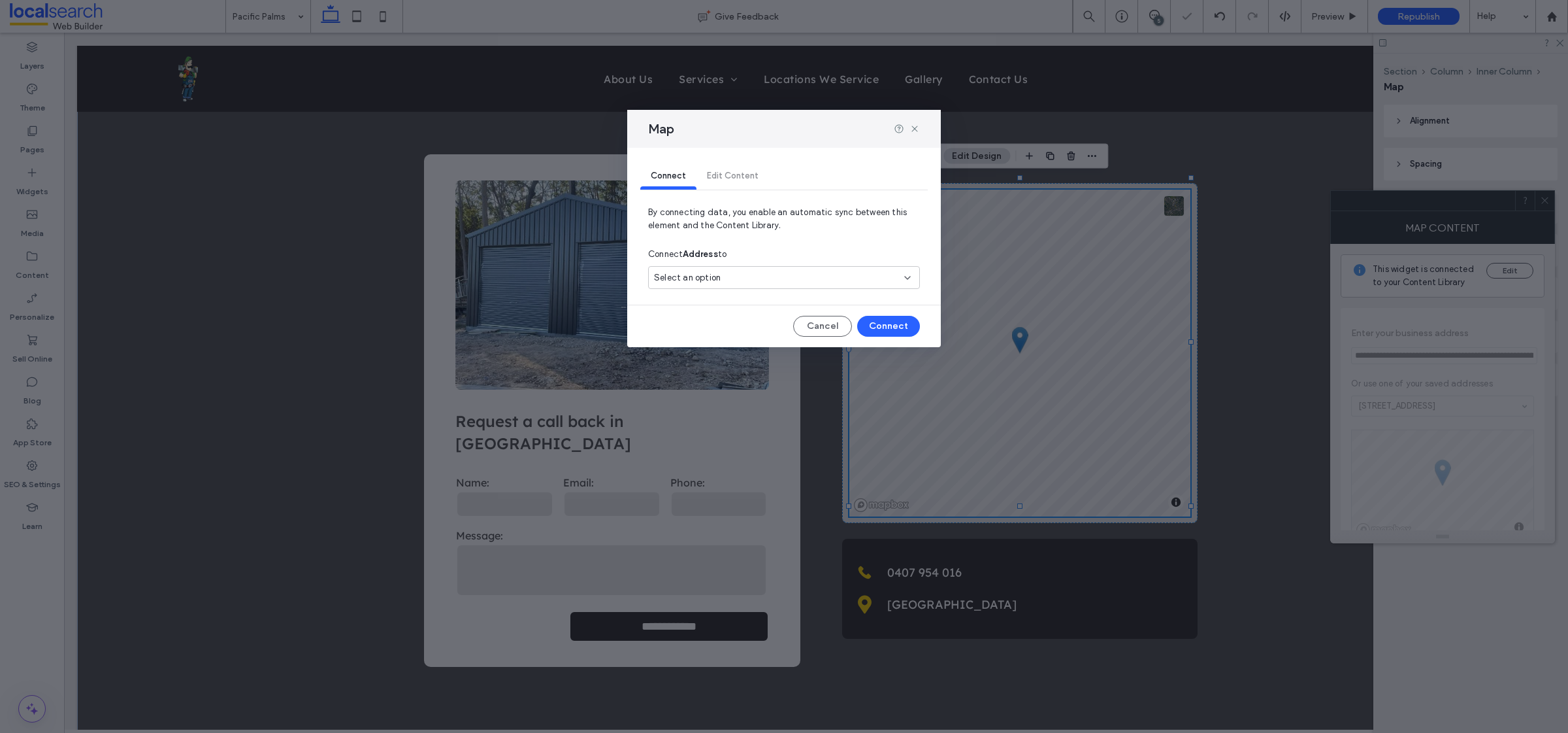
click at [735, 178] on div "Connect Edit Content" at bounding box center [784, 177] width 288 height 26
click at [726, 167] on div "Connect Edit Content" at bounding box center [784, 177] width 288 height 26
click at [822, 334] on button "Cancel" at bounding box center [823, 326] width 59 height 21
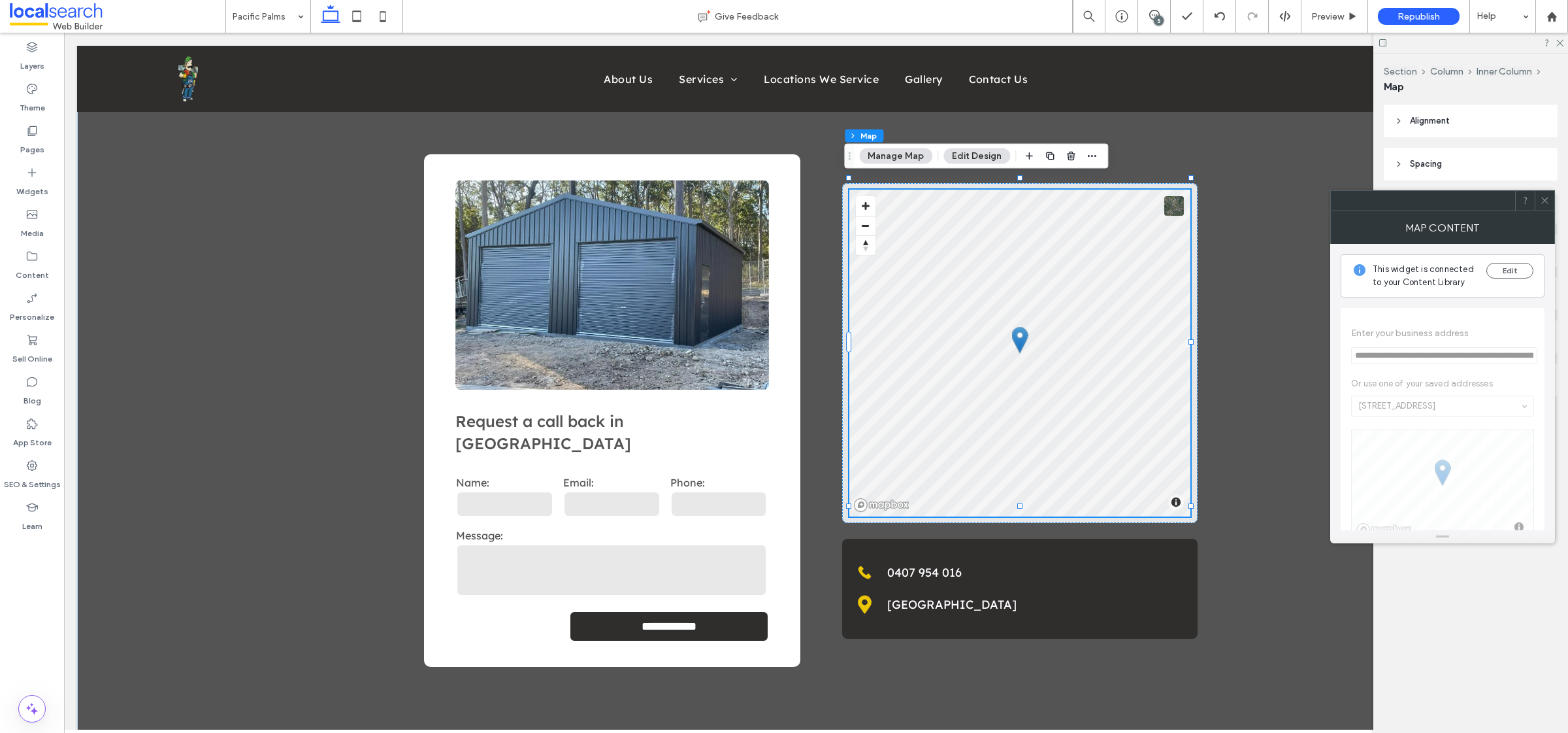
click at [893, 156] on button "Manage Map" at bounding box center [896, 156] width 73 height 15
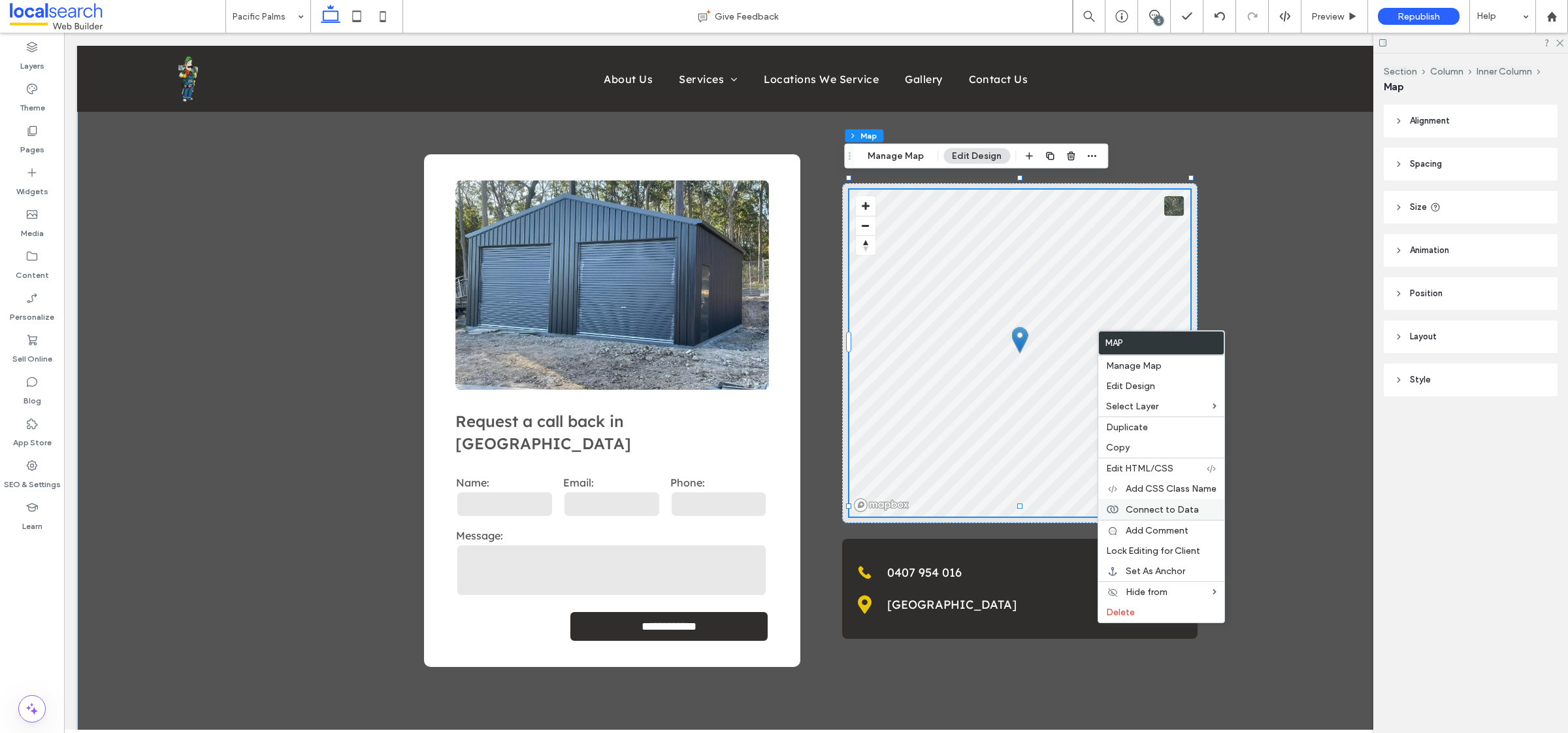
click at [1168, 504] on span "Connect to Data" at bounding box center [1163, 509] width 73 height 11
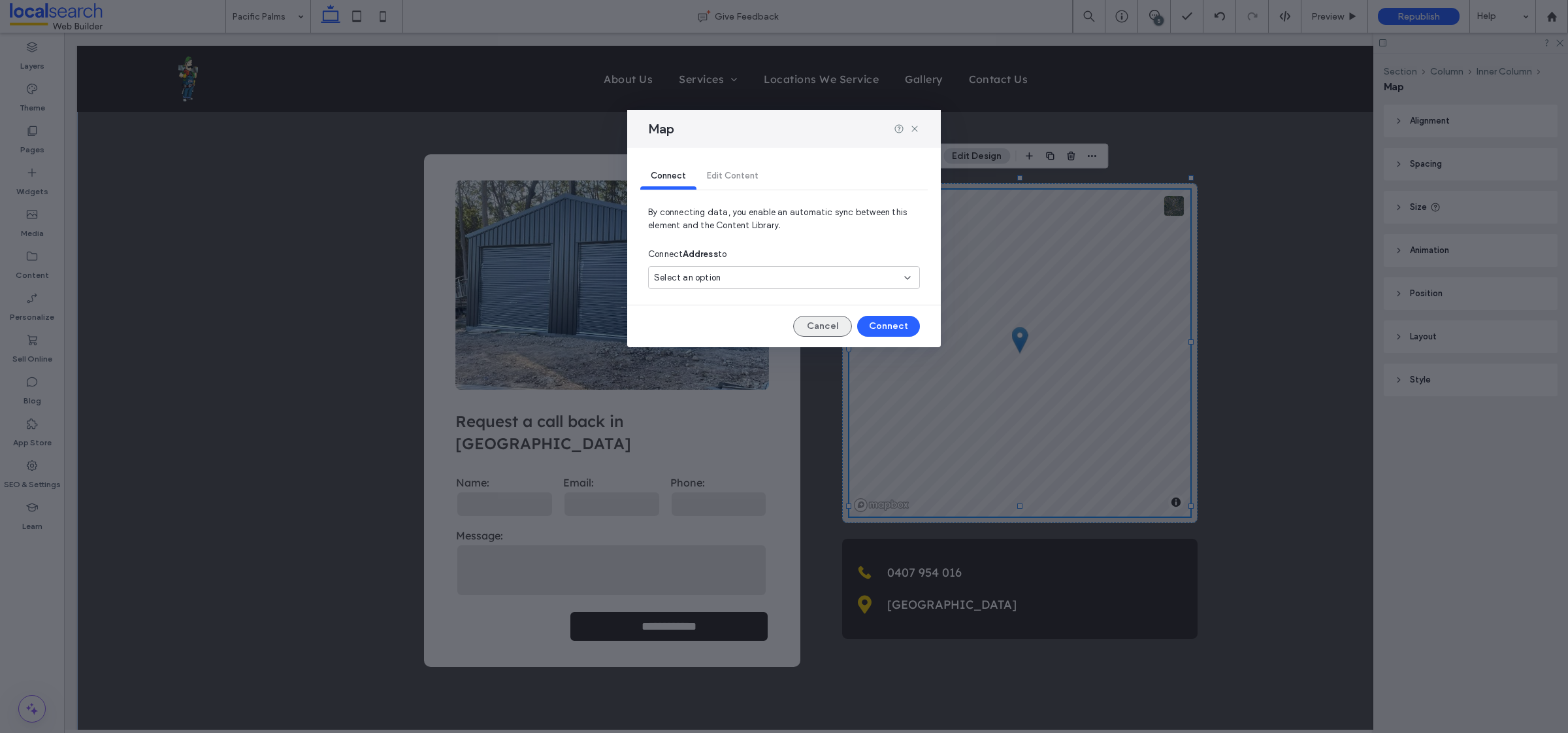
click at [825, 325] on button "Cancel" at bounding box center [823, 326] width 59 height 21
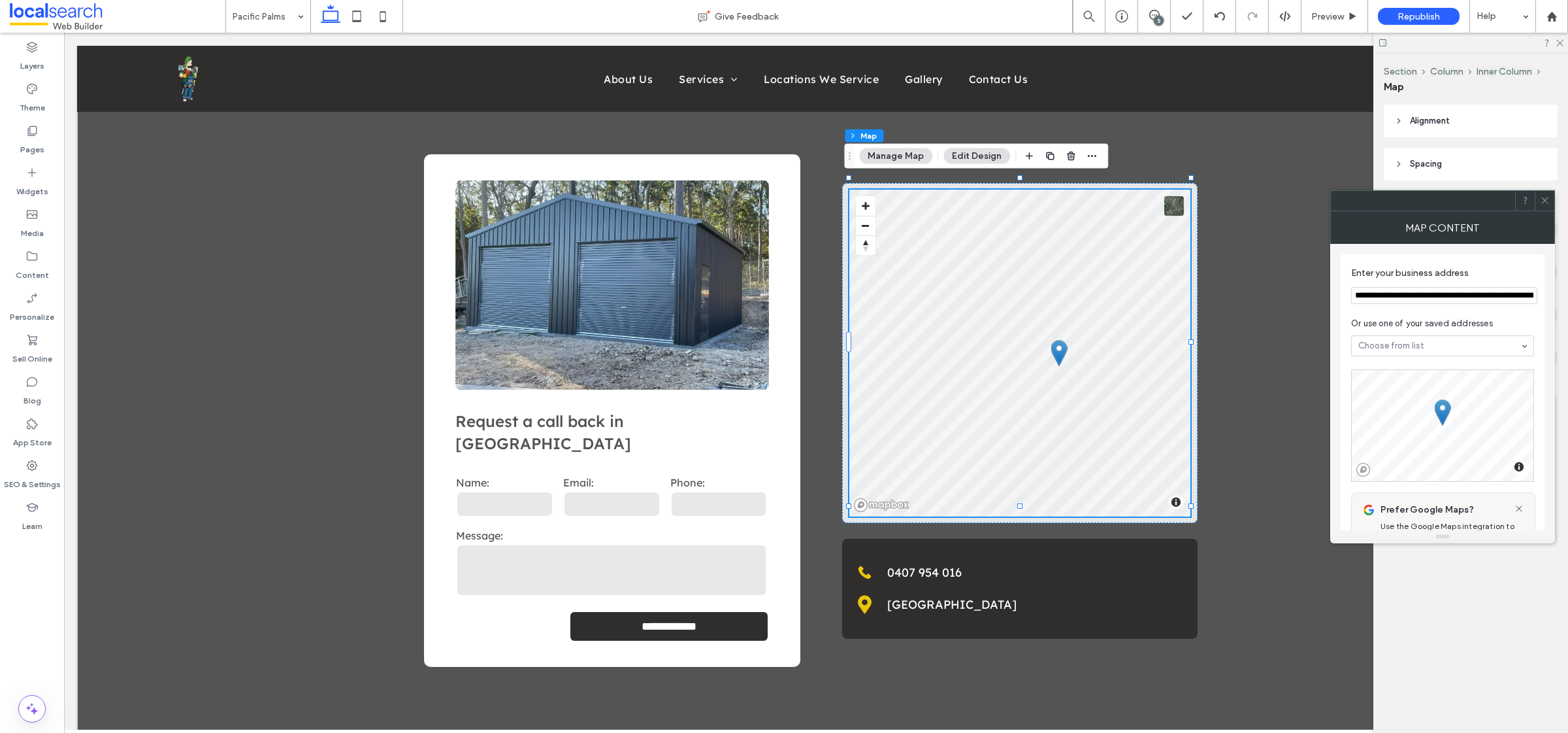
click at [902, 160] on button "Manage Map" at bounding box center [896, 156] width 73 height 15
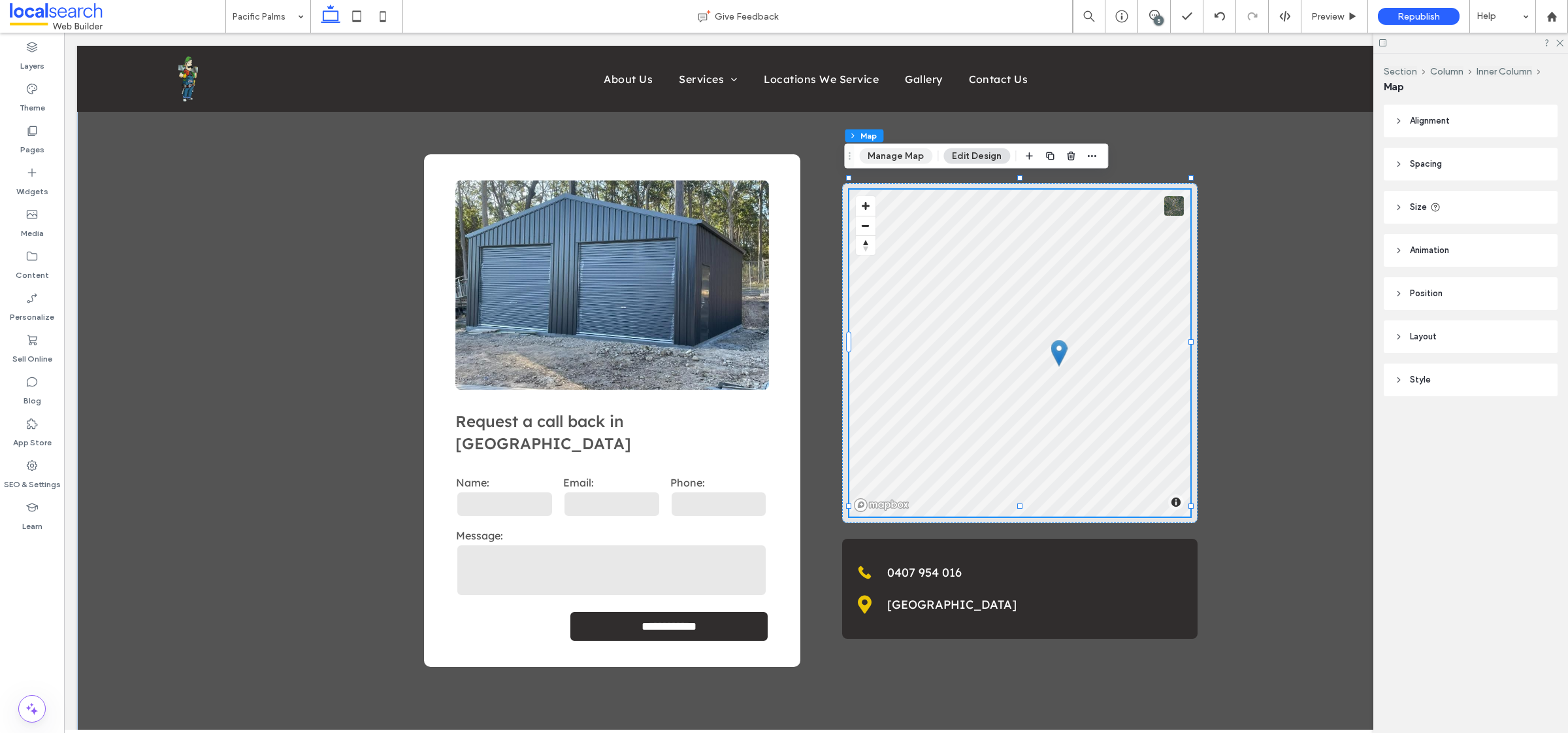
click at [913, 152] on button "Manage Map" at bounding box center [896, 156] width 73 height 15
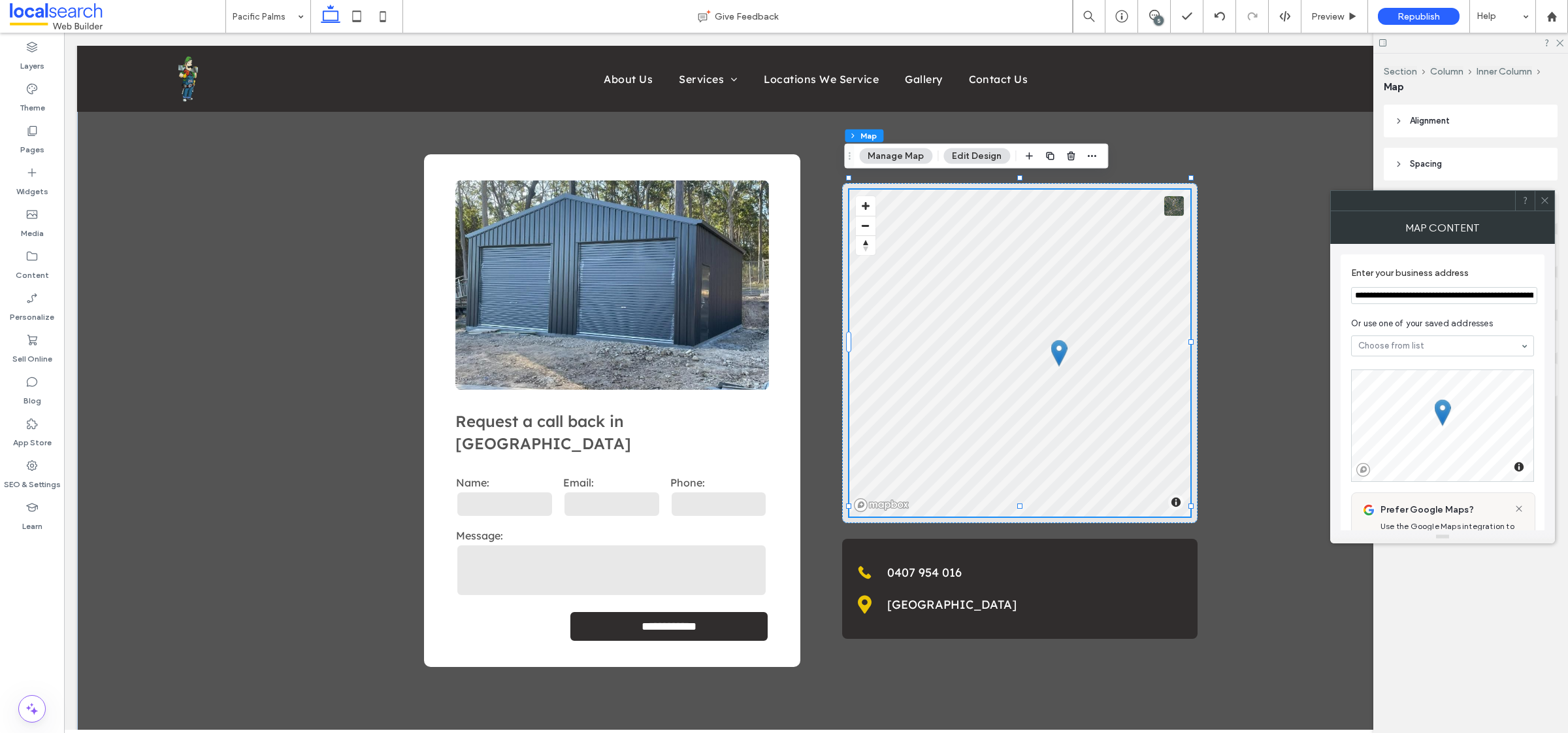
click at [1460, 292] on input "**********" at bounding box center [1445, 295] width 186 height 17
click at [1272, 365] on div "**********" at bounding box center [816, 410] width 1478 height 669
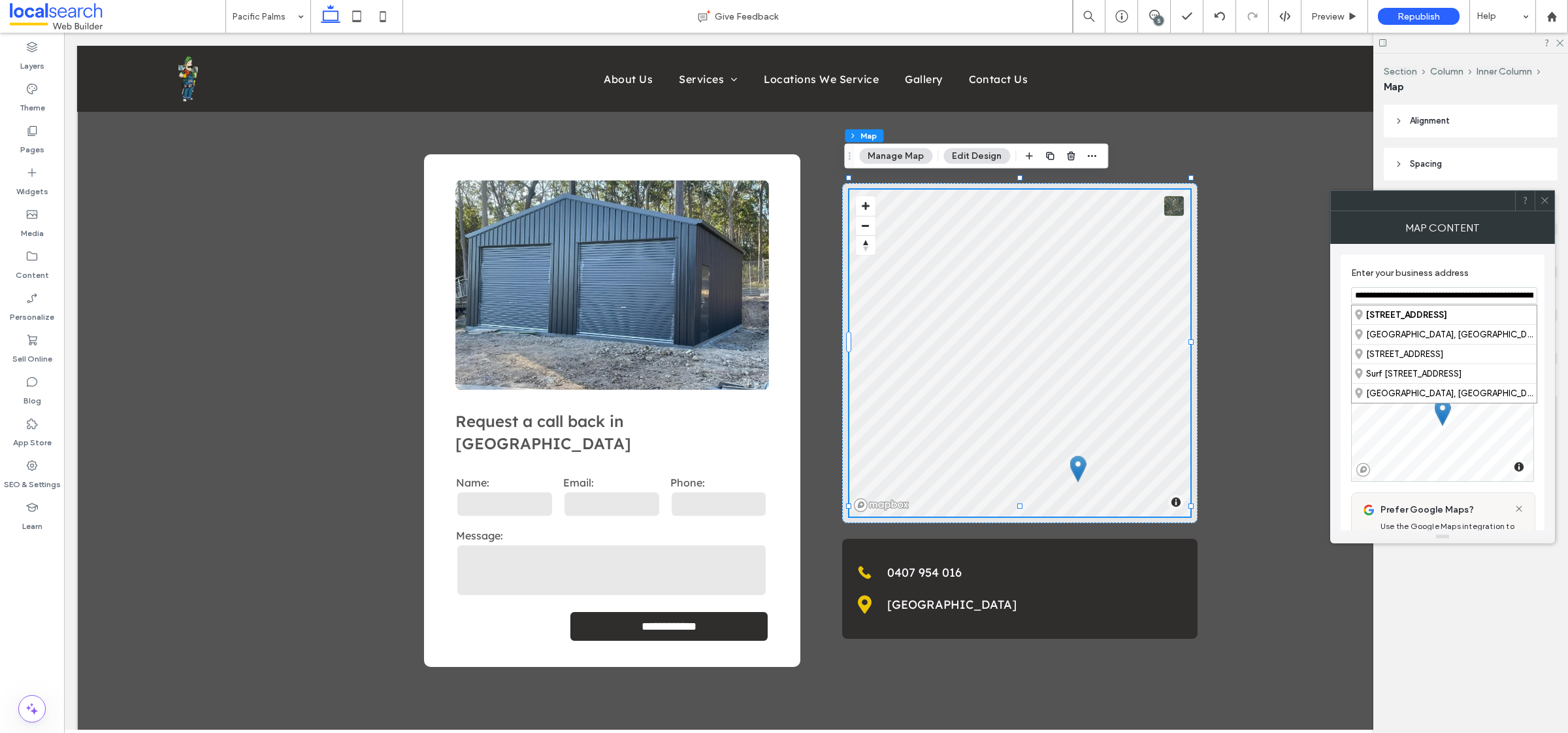
click at [1472, 289] on input "**********" at bounding box center [1445, 295] width 186 height 17
click at [1454, 316] on div "[PERSON_NAME][GEOGRAPHIC_DATA] , [GEOGRAPHIC_DATA], [GEOGRAPHIC_DATA]" at bounding box center [1445, 314] width 185 height 19
type input "**********"
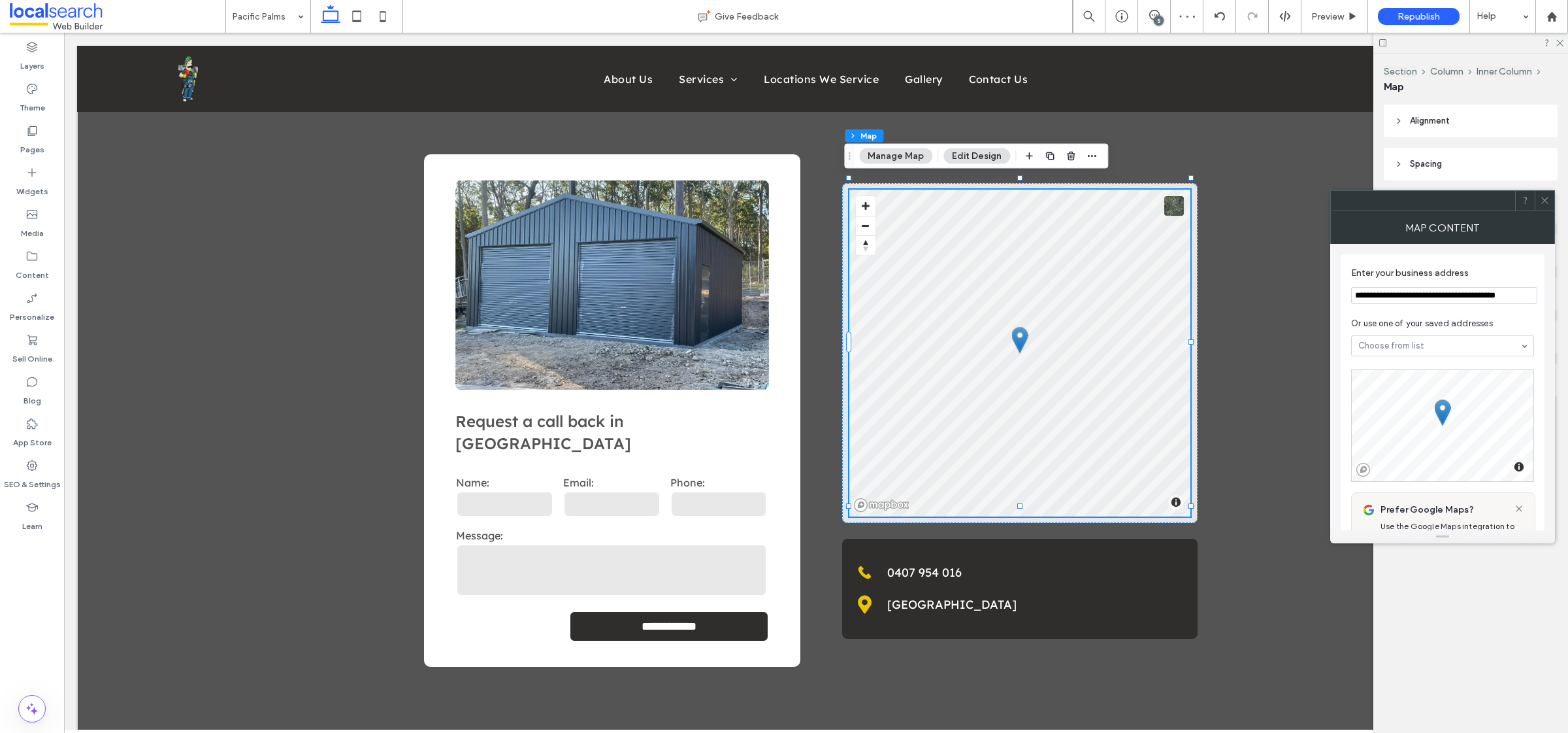
click at [1549, 200] on icon at bounding box center [1545, 200] width 10 height 10
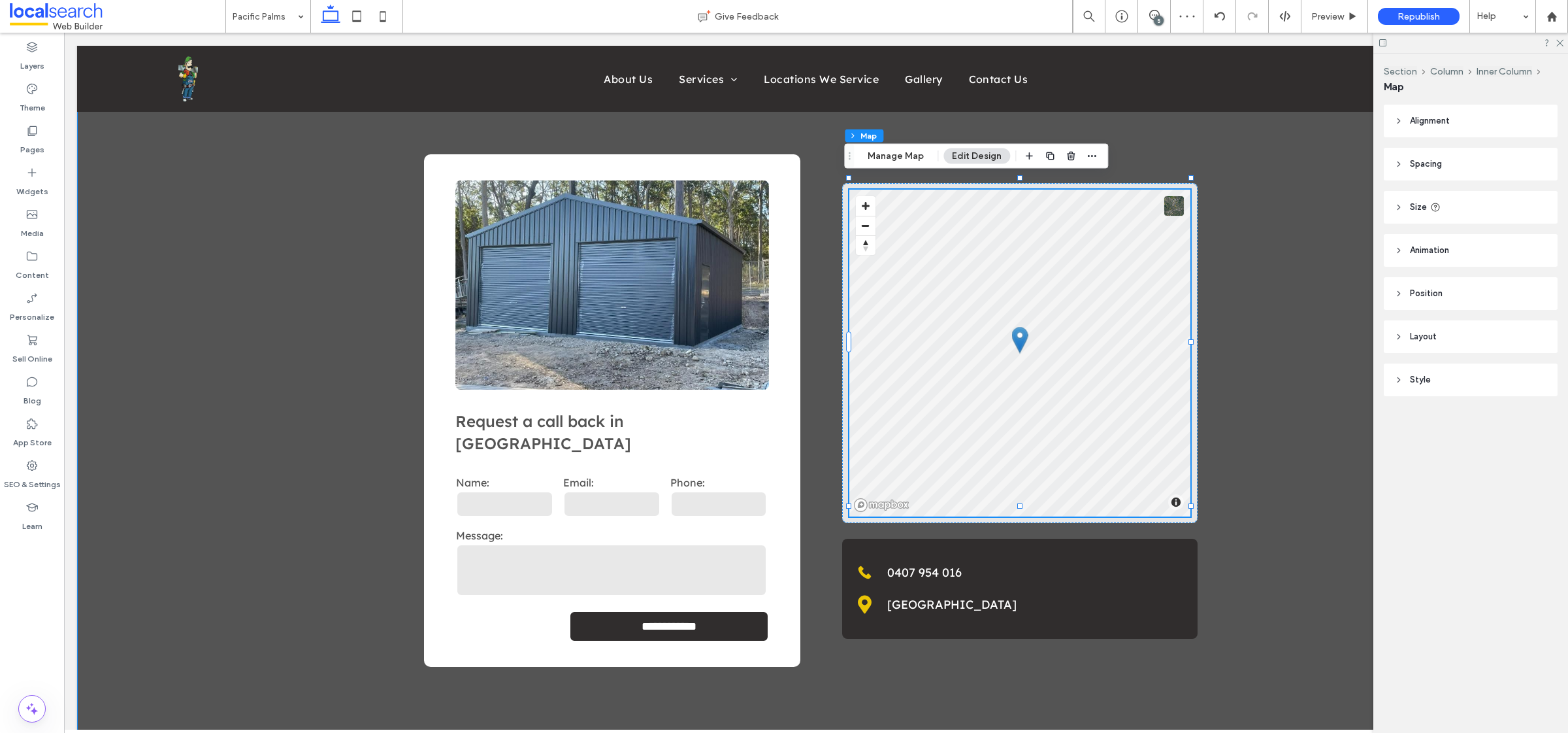
click at [1317, 302] on div "**********" at bounding box center [816, 410] width 1478 height 669
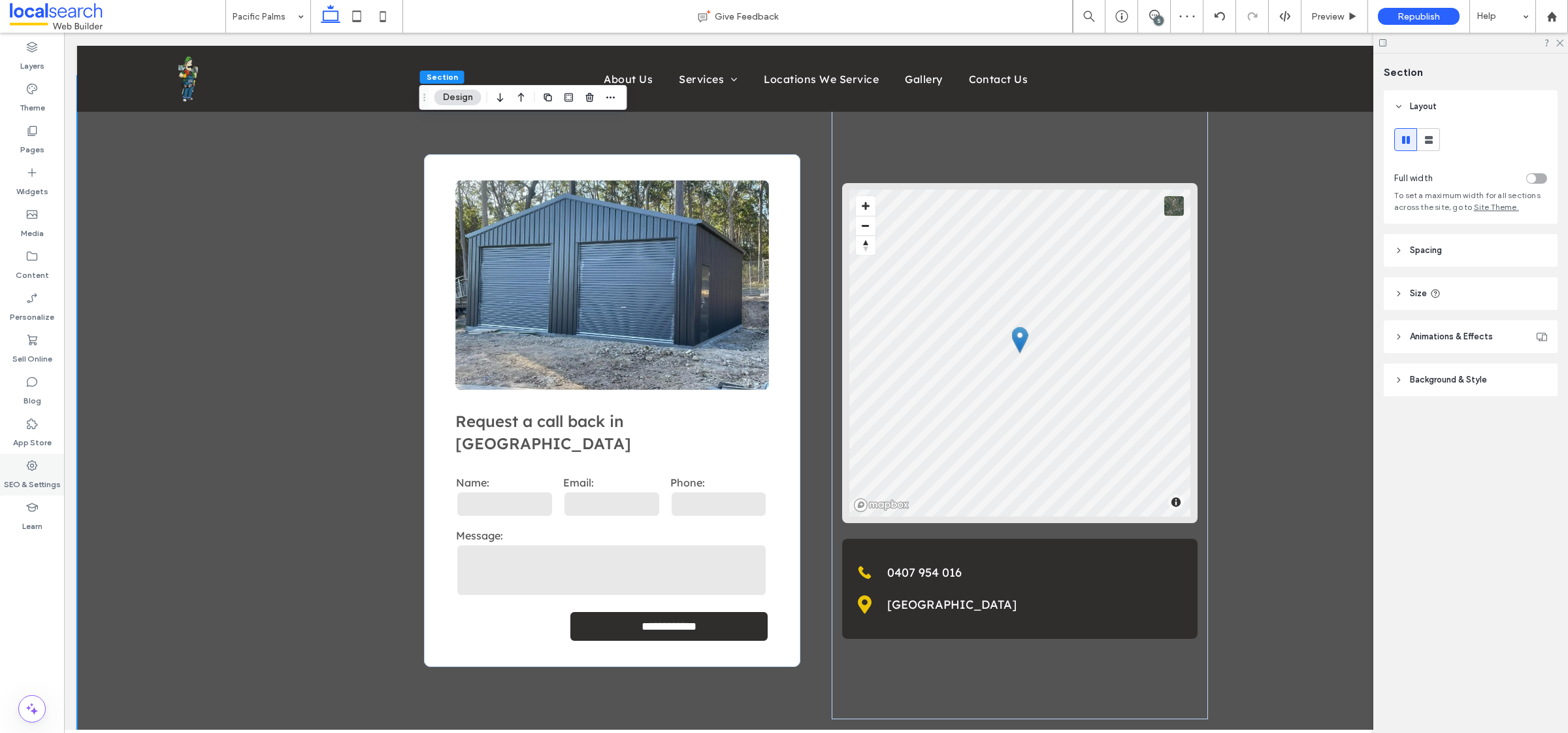
click at [27, 476] on label "SEO & Settings" at bounding box center [32, 481] width 57 height 19
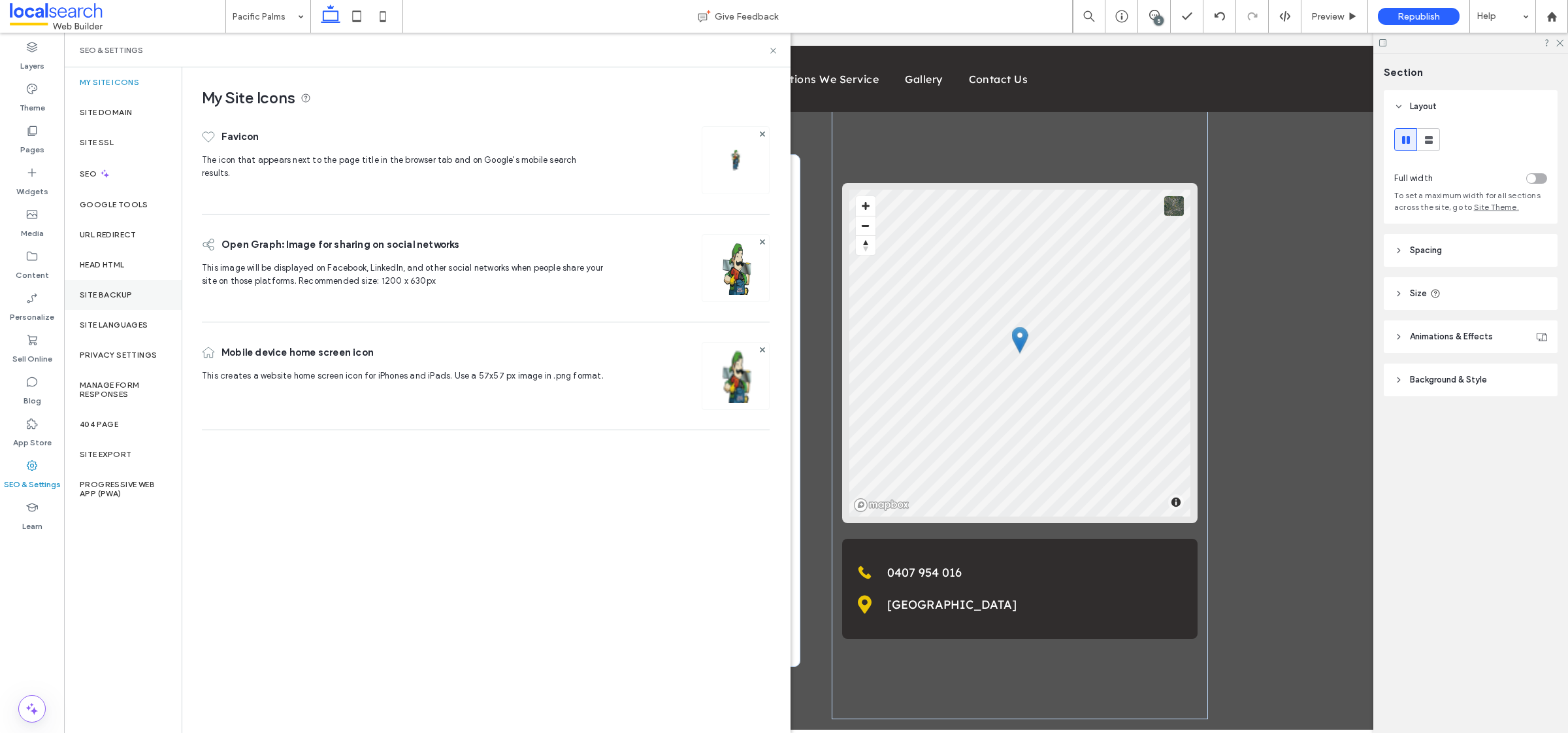
click at [136, 301] on div "Site Backup" at bounding box center [122, 294] width 118 height 30
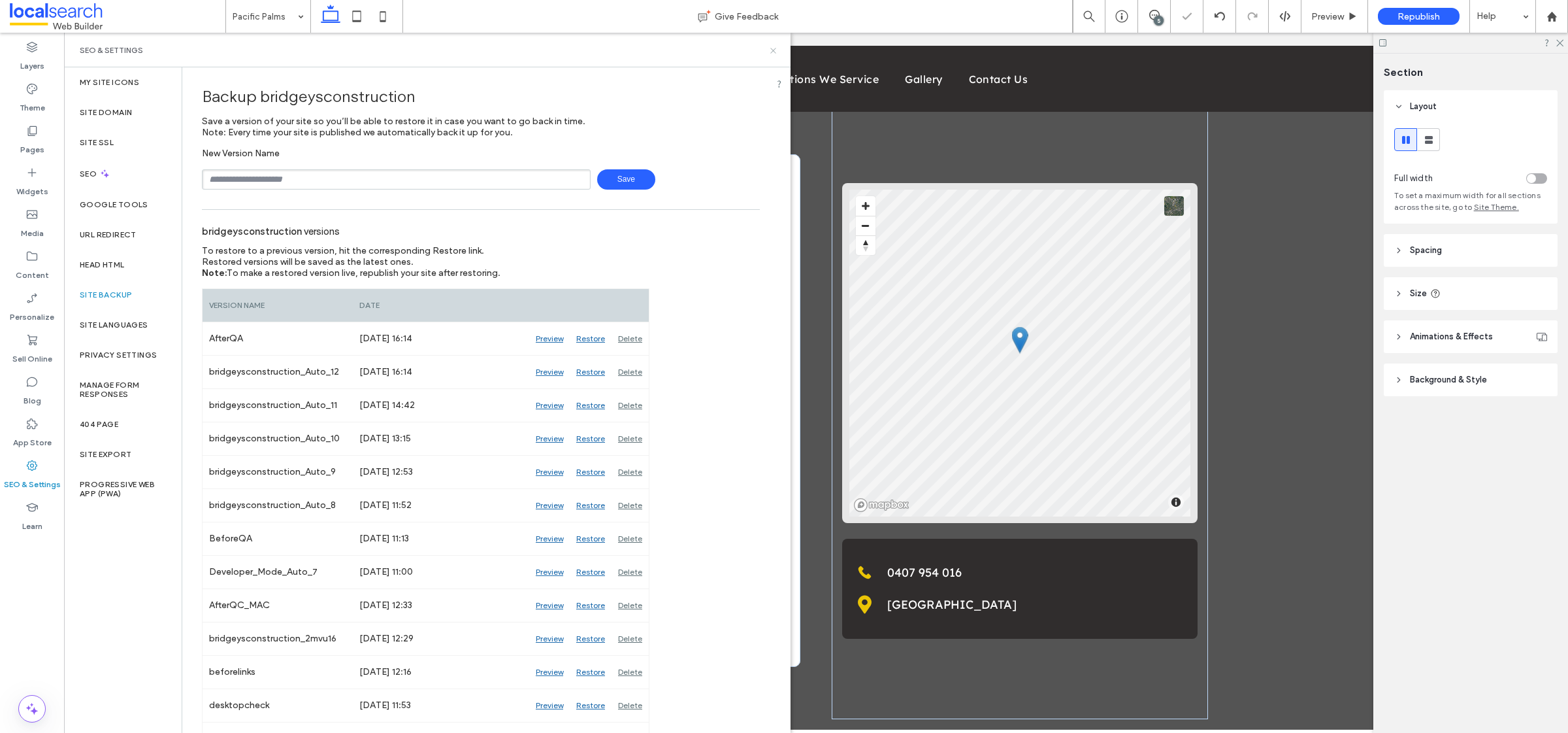
click at [770, 49] on icon at bounding box center [773, 50] width 10 height 10
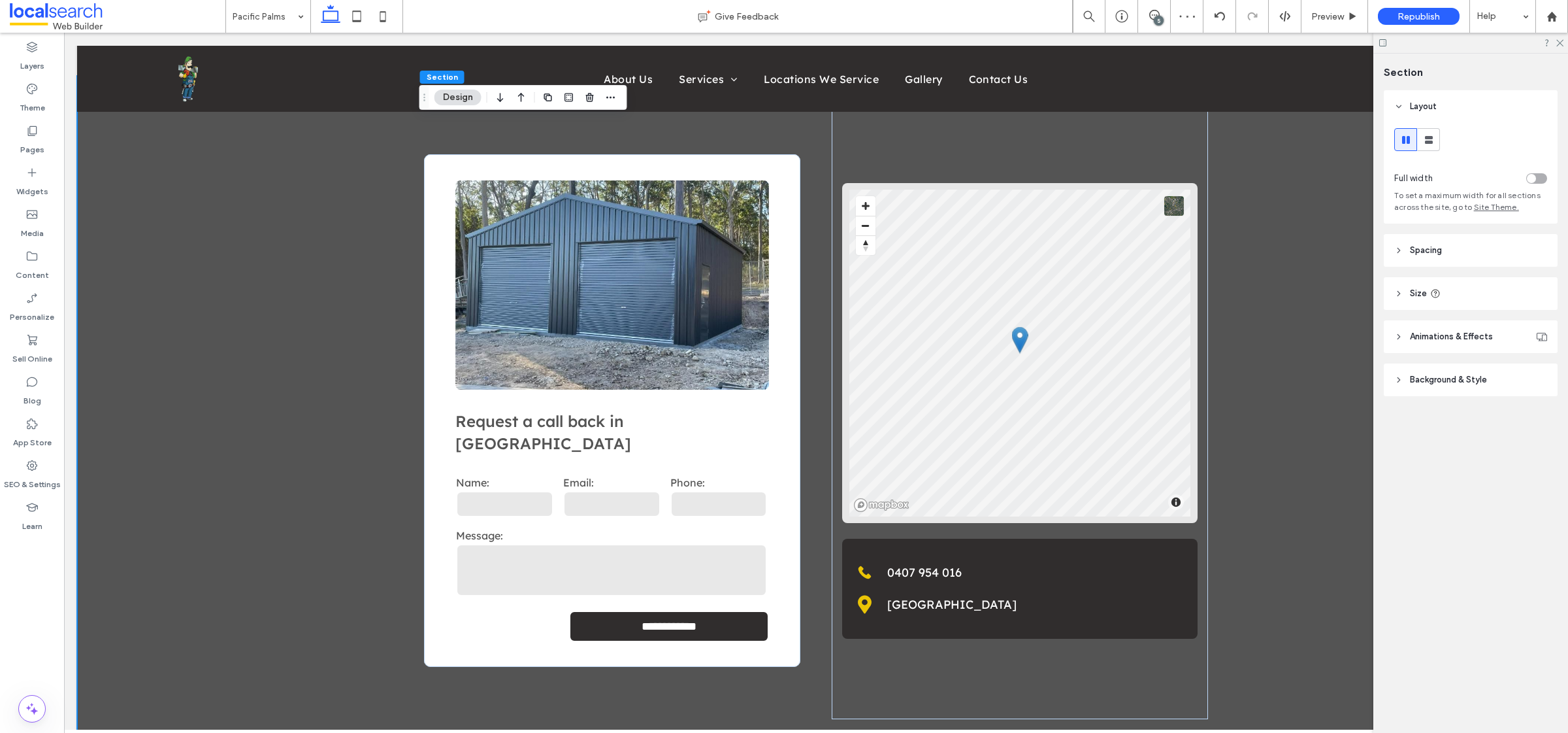
drag, startPoint x: 1446, startPoint y: 535, endPoint x: 1412, endPoint y: 538, distance: 34.1
click at [1444, 537] on div "Section Layout Full width To set a maximum width for all sections across the si…" at bounding box center [1471, 392] width 195 height 679
click at [56, 470] on div "SEO & Settings" at bounding box center [32, 474] width 64 height 42
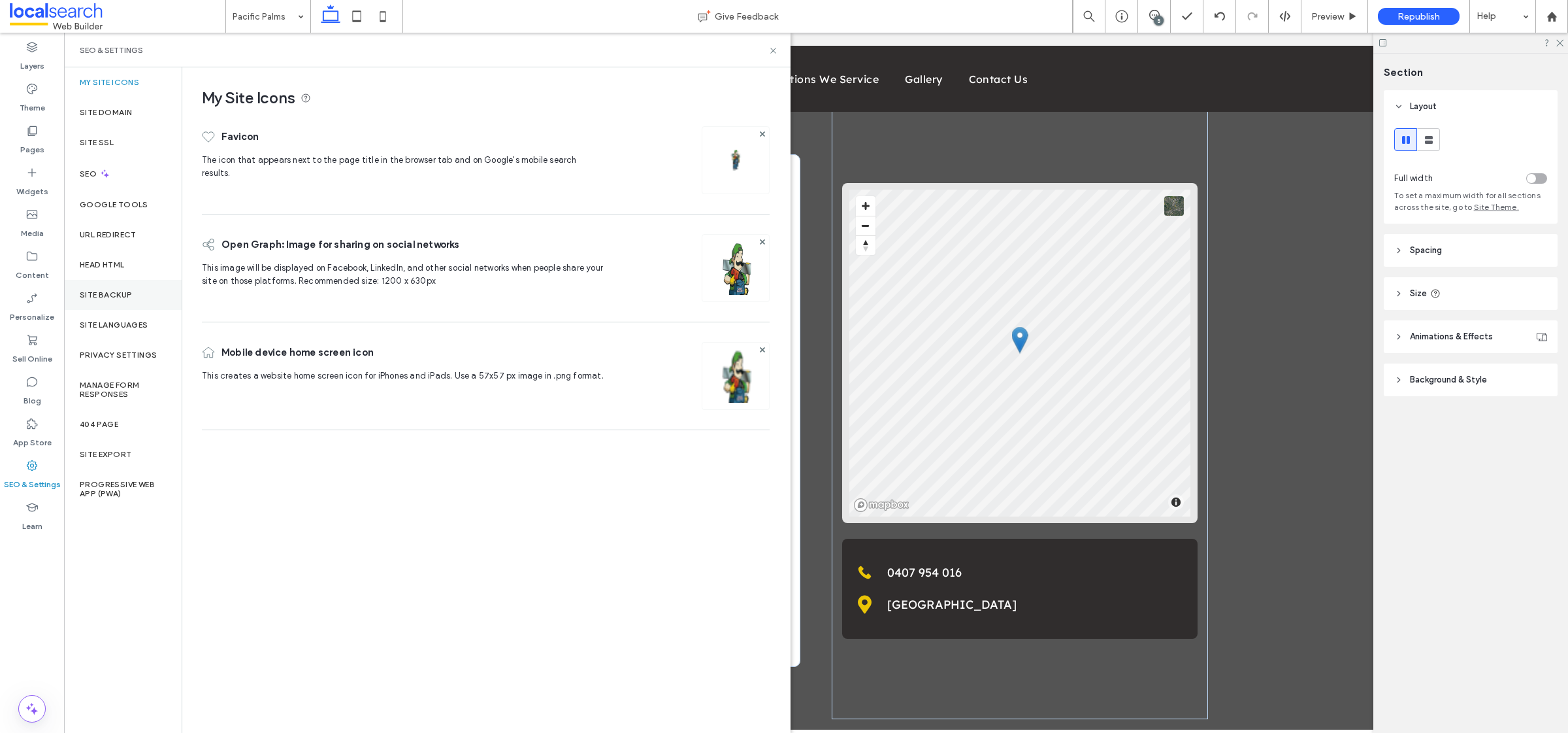
click at [117, 294] on label "Site Backup" at bounding box center [105, 294] width 52 height 9
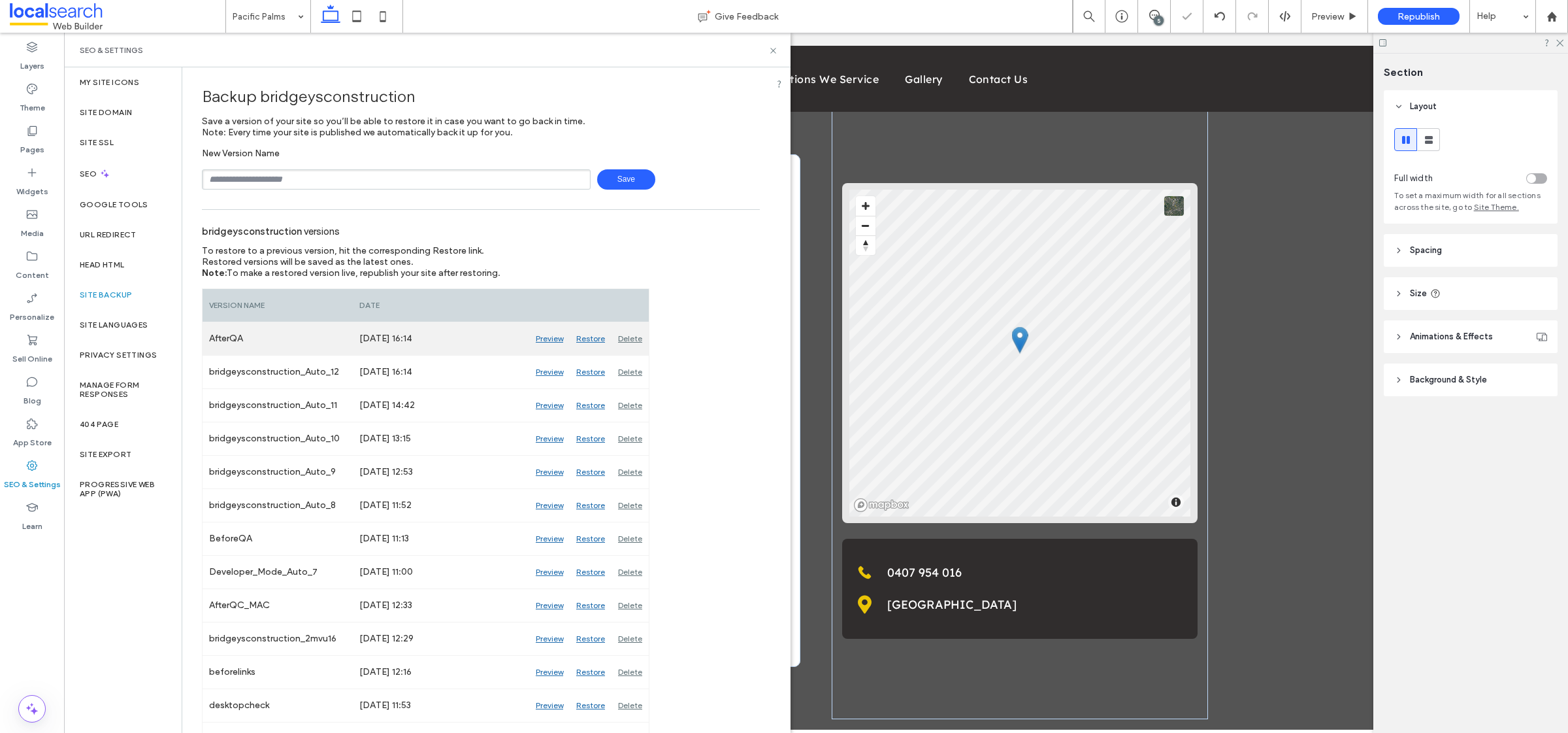
click at [623, 343] on div "Delete" at bounding box center [630, 338] width 37 height 32
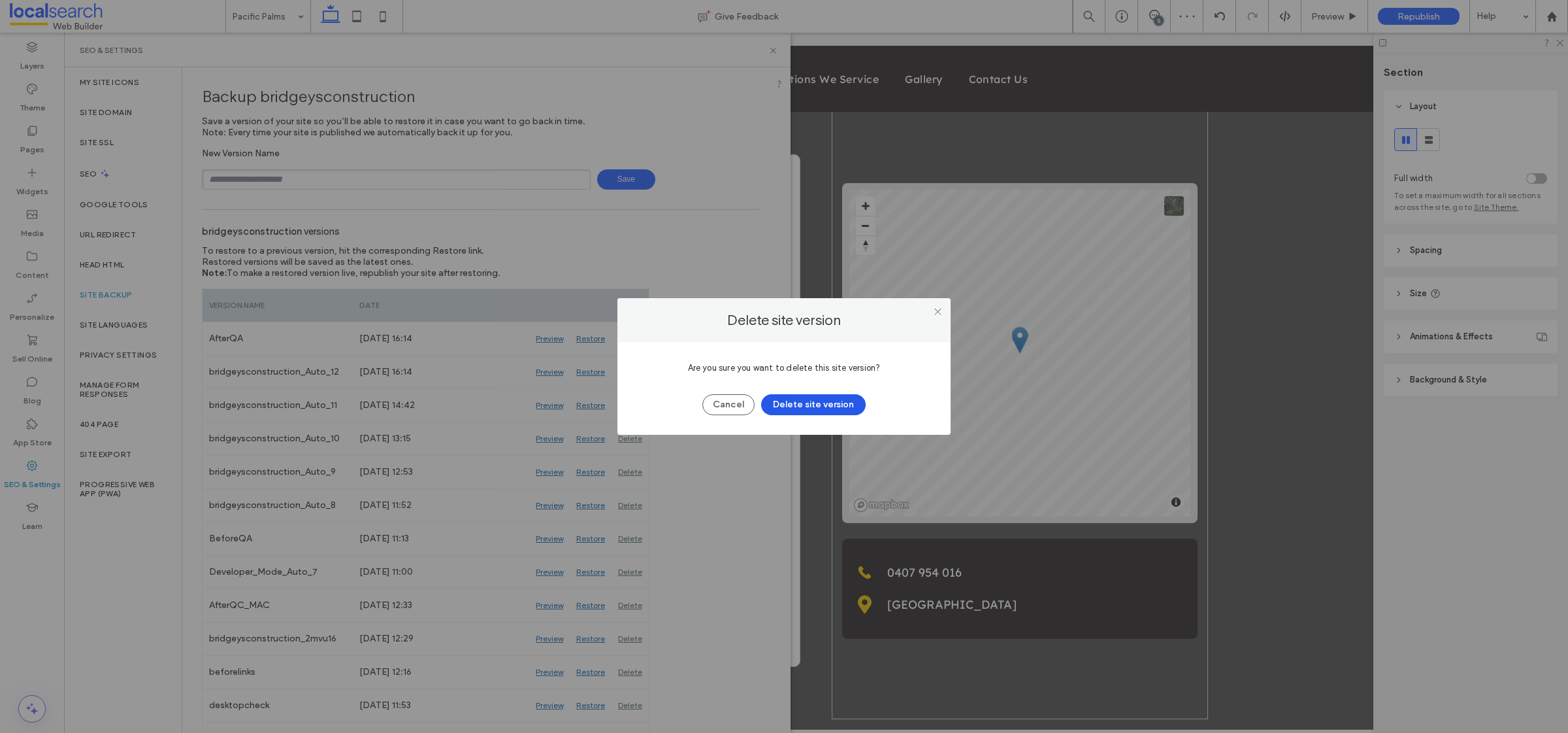
click at [825, 400] on button "Delete site version" at bounding box center [813, 405] width 105 height 21
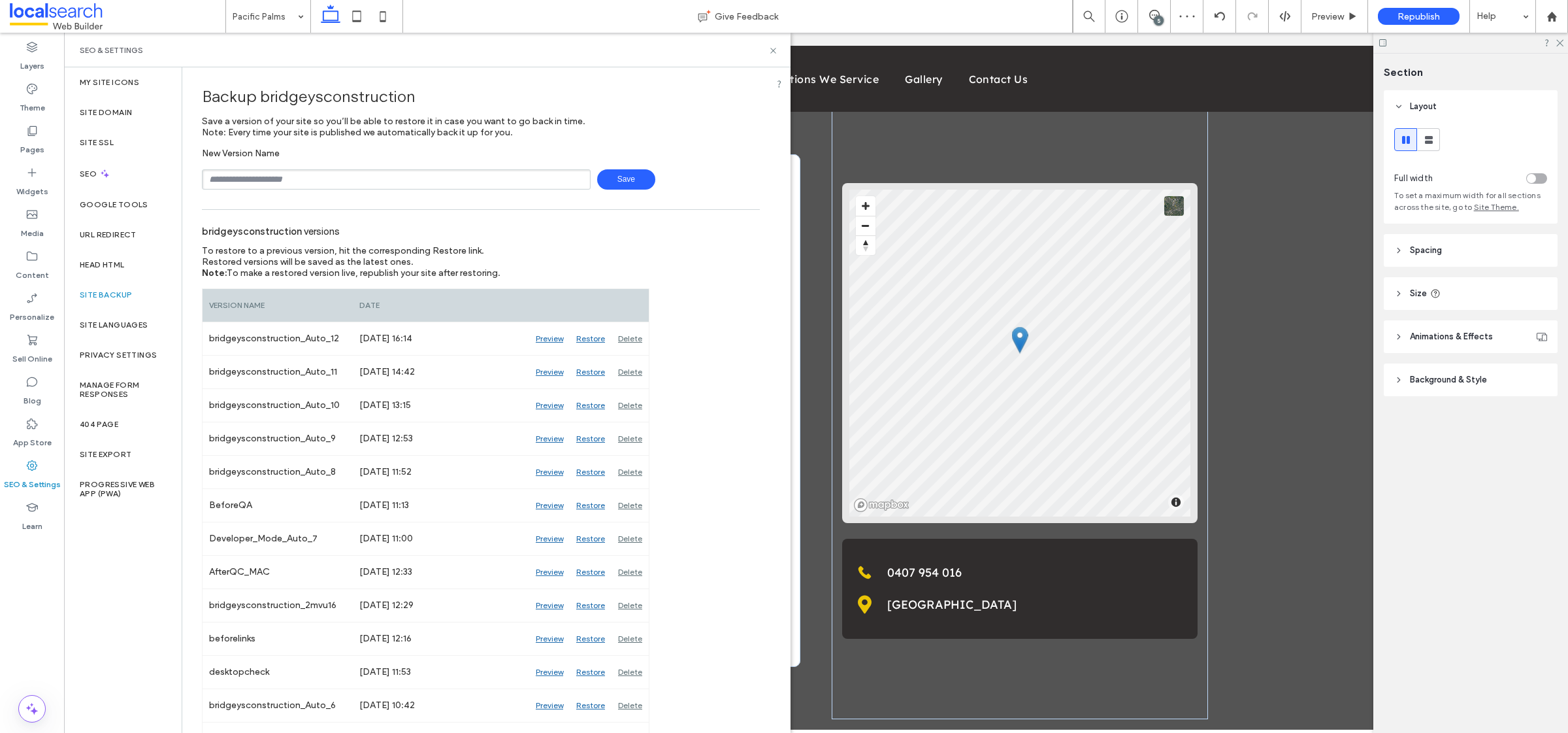
click at [314, 178] on input "text" at bounding box center [396, 179] width 389 height 20
type input "*******"
click at [614, 183] on span "Save" at bounding box center [627, 179] width 58 height 20
